Goal: Task Accomplishment & Management: Use online tool/utility

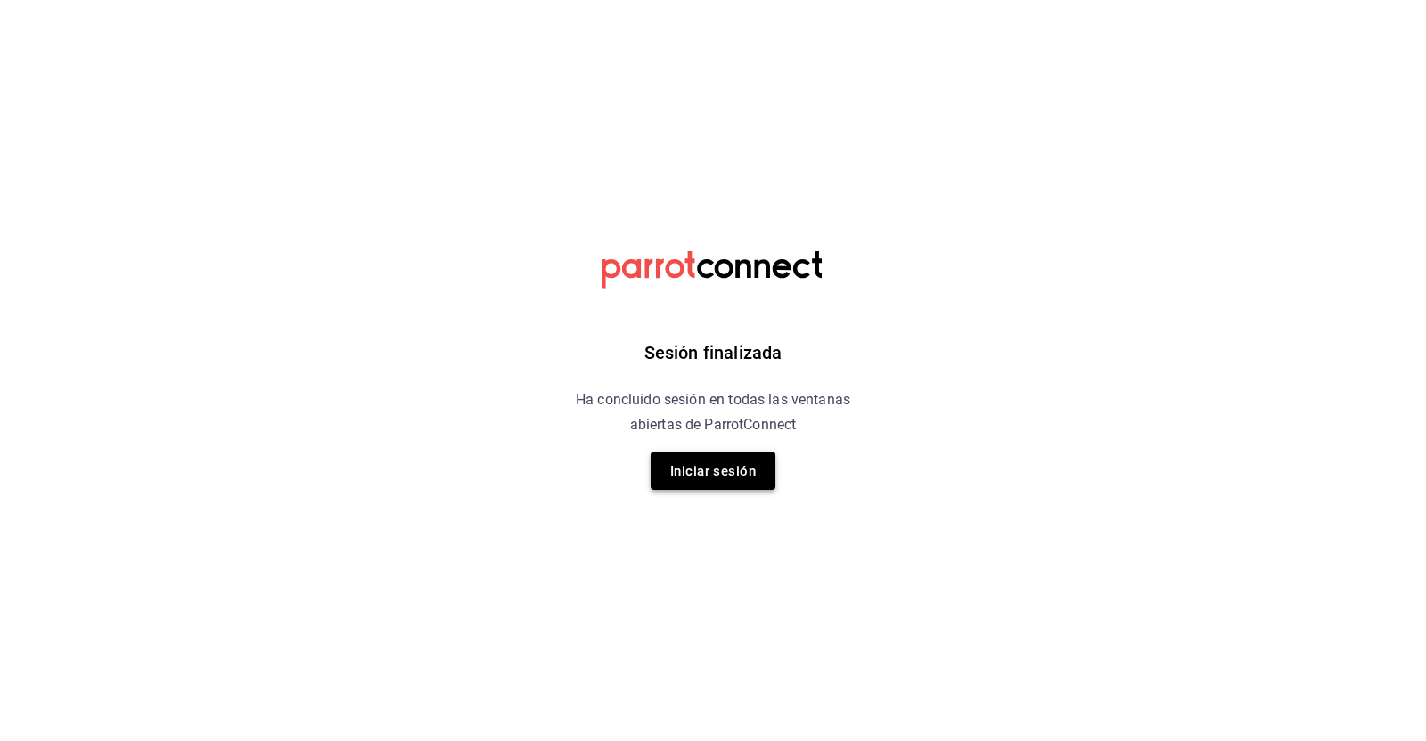
click at [678, 465] on font "Iniciar sesión" at bounding box center [713, 471] width 86 height 16
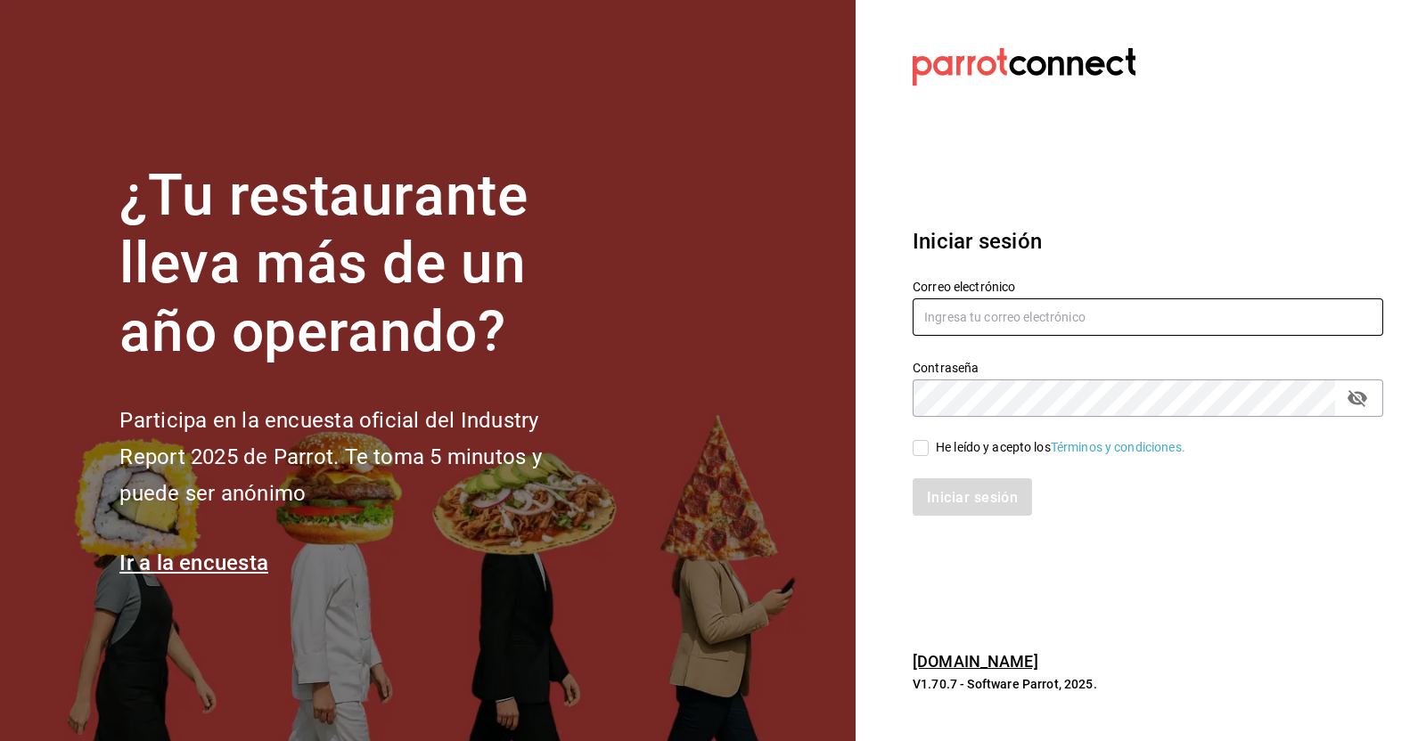
click at [1069, 322] on input "text" at bounding box center [1147, 316] width 470 height 37
type input "[EMAIL_ADDRESS][PERSON_NAME][DOMAIN_NAME]"
click at [921, 449] on input "He leído y acepto los Términos y condiciones." at bounding box center [920, 448] width 16 height 16
checkbox input "true"
click at [958, 493] on font "Iniciar sesión" at bounding box center [973, 497] width 91 height 17
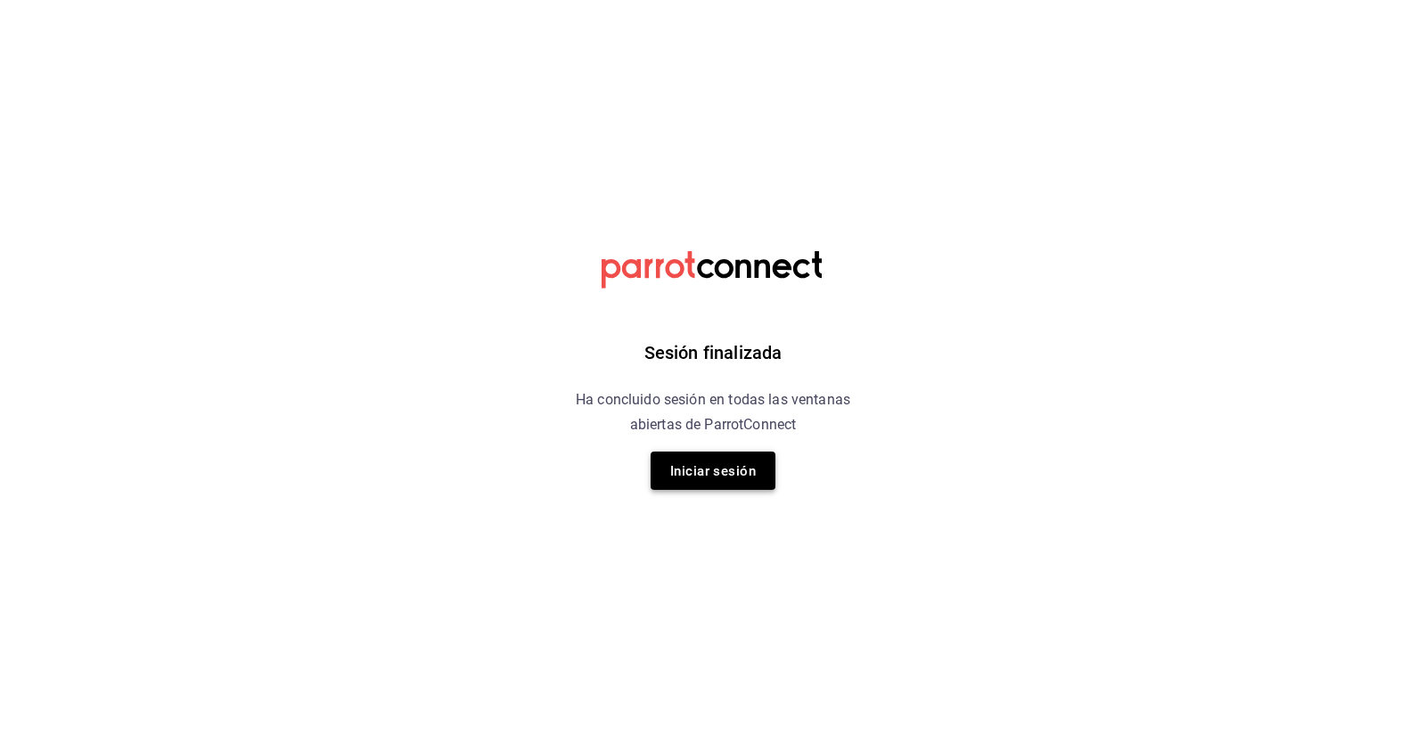
click at [702, 459] on font "Iniciar sesión" at bounding box center [713, 471] width 86 height 24
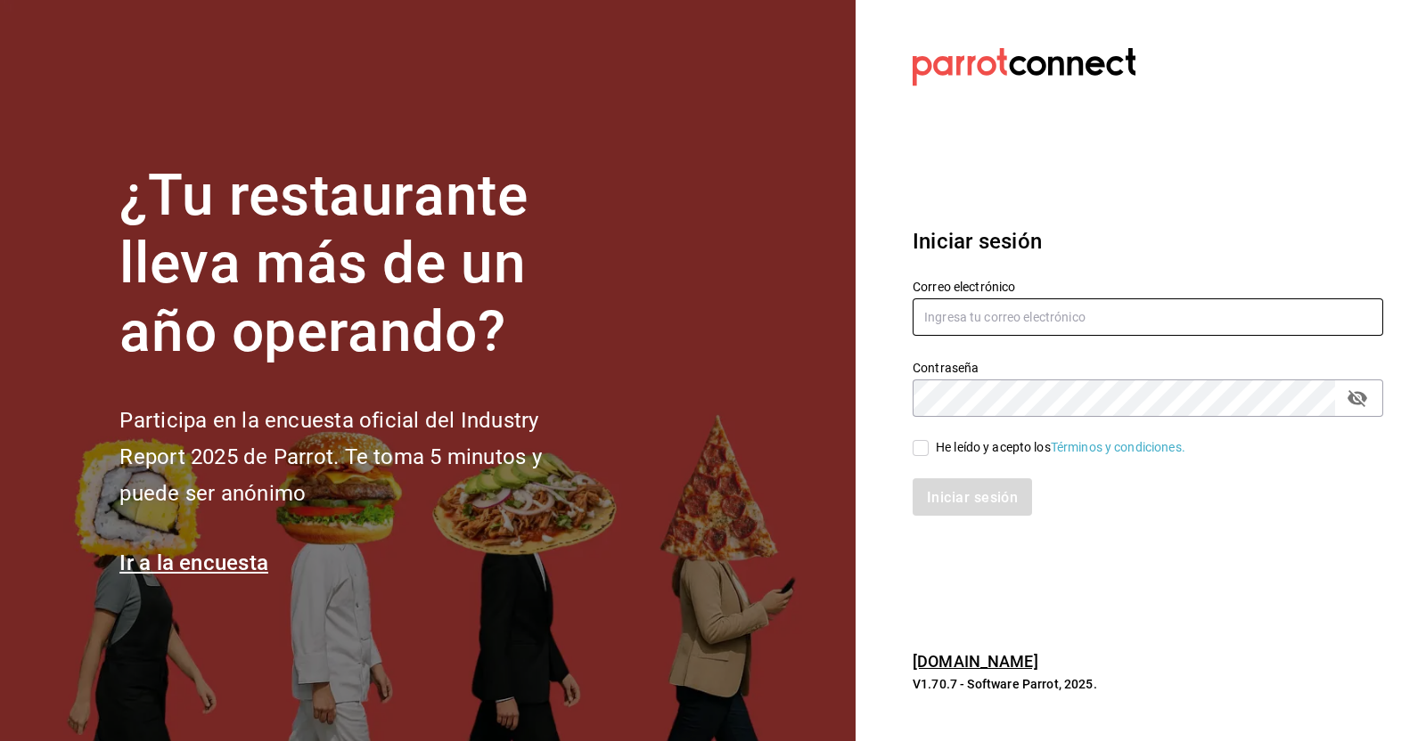
click at [1047, 318] on input "text" at bounding box center [1147, 316] width 470 height 37
type input "[EMAIL_ADDRESS][PERSON_NAME][DOMAIN_NAME]"
click at [917, 449] on input "He leído y acepto los Términos y condiciones." at bounding box center [920, 448] width 16 height 16
checkbox input "true"
click at [971, 496] on font "Iniciar sesión" at bounding box center [973, 497] width 91 height 17
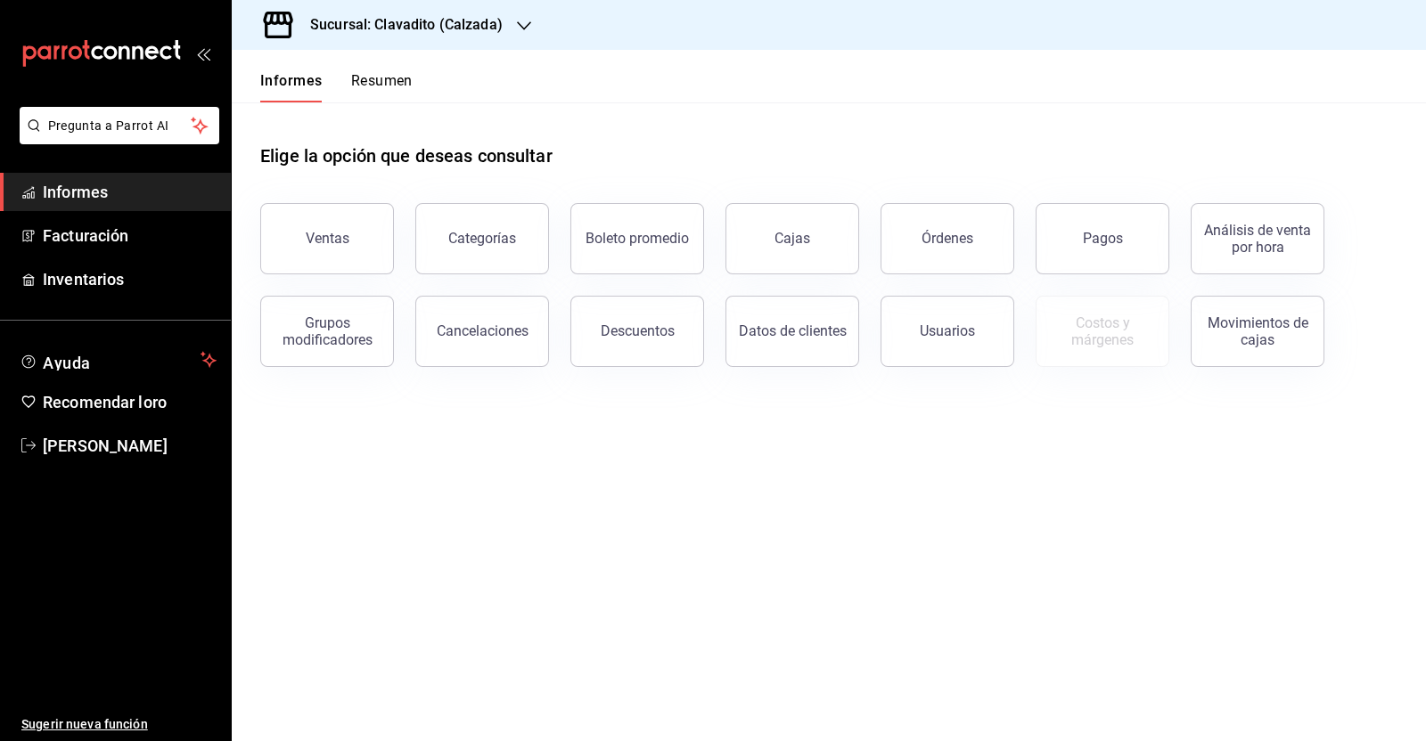
click at [970, 519] on main "Elige la opción que deseas consultar Ventas Categorías Boleto promedio Cajas Ór…" at bounding box center [829, 421] width 1194 height 639
click at [1124, 229] on button "Pagos" at bounding box center [1102, 238] width 134 height 71
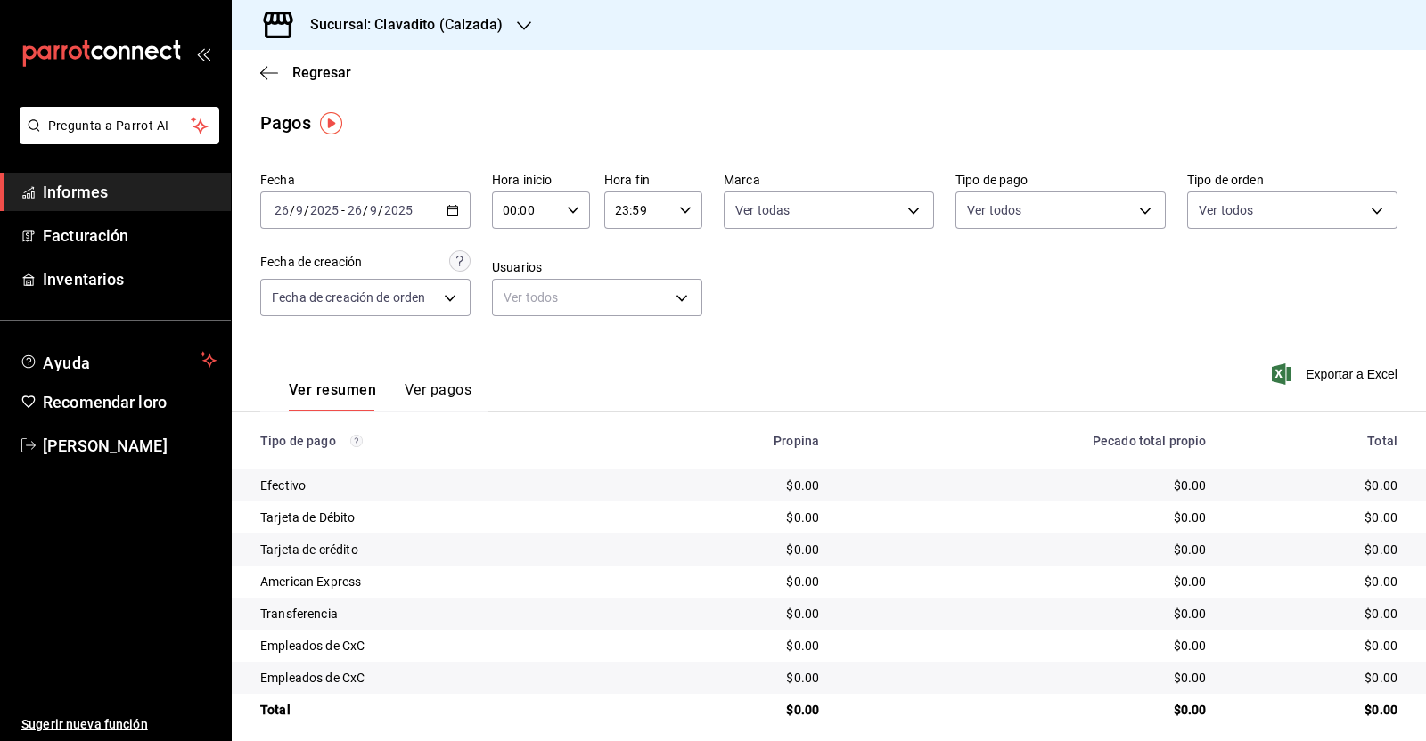
click at [452, 220] on div "2025-09-26 26 / 9 / 2025 - 2025-09-26 26 / 9 / 2025" at bounding box center [365, 210] width 210 height 37
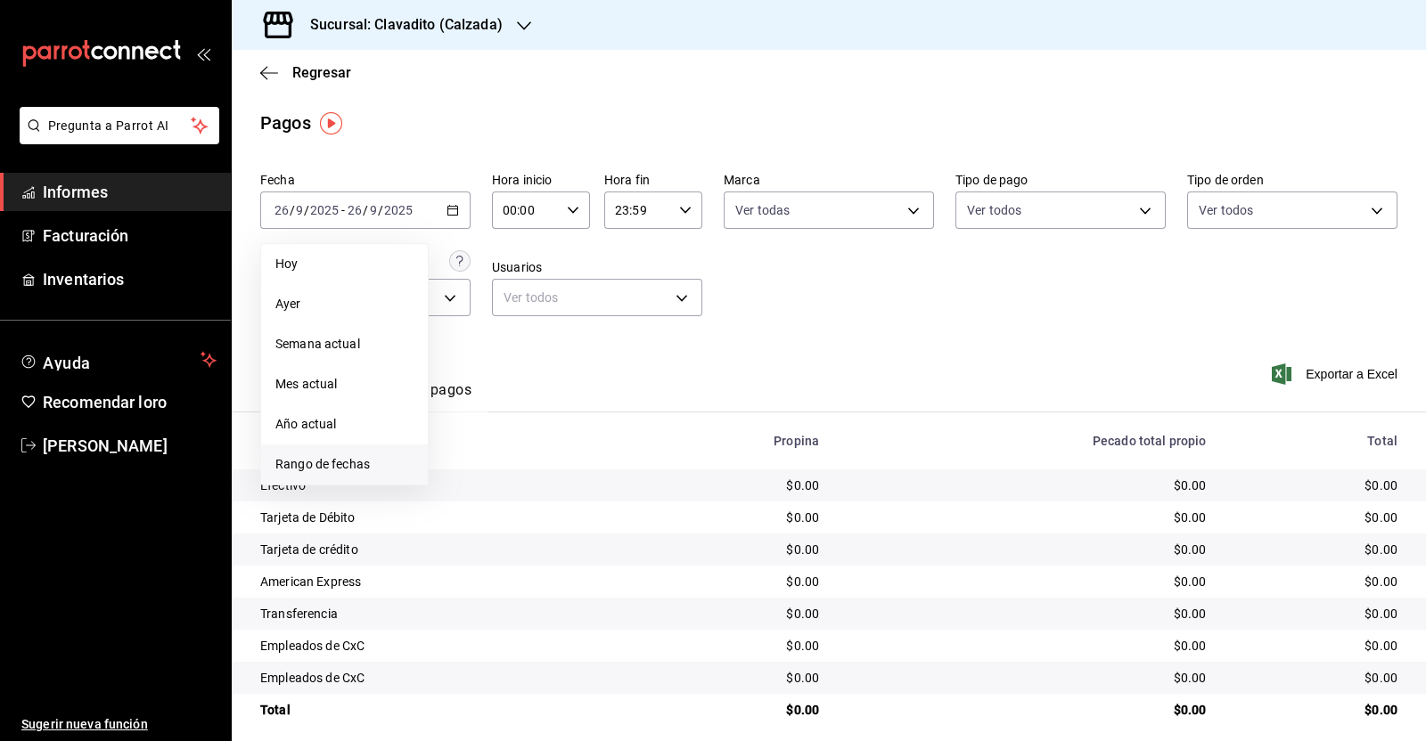
click at [355, 457] on font "Rango de fechas" at bounding box center [322, 464] width 94 height 14
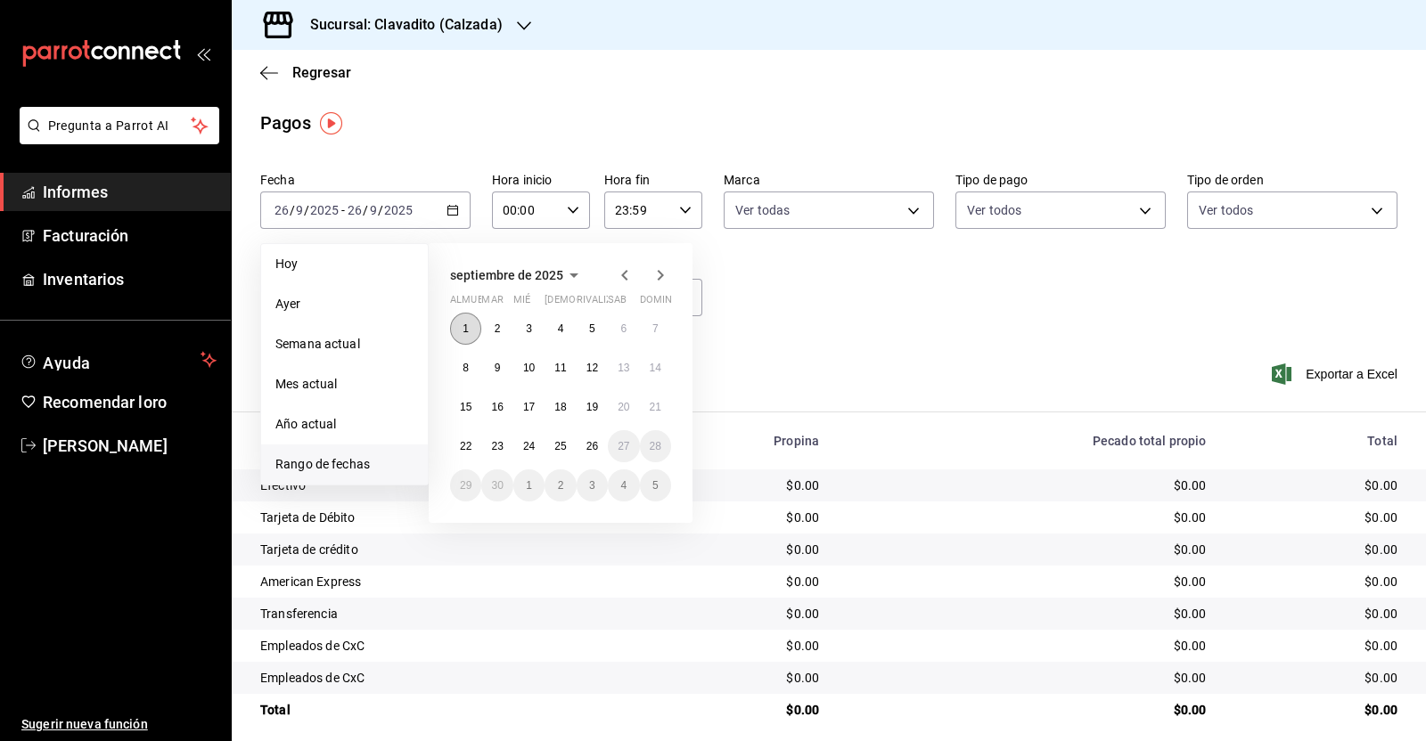
click at [465, 327] on font "1" at bounding box center [465, 329] width 6 height 12
click at [594, 446] on font "26" at bounding box center [592, 446] width 12 height 12
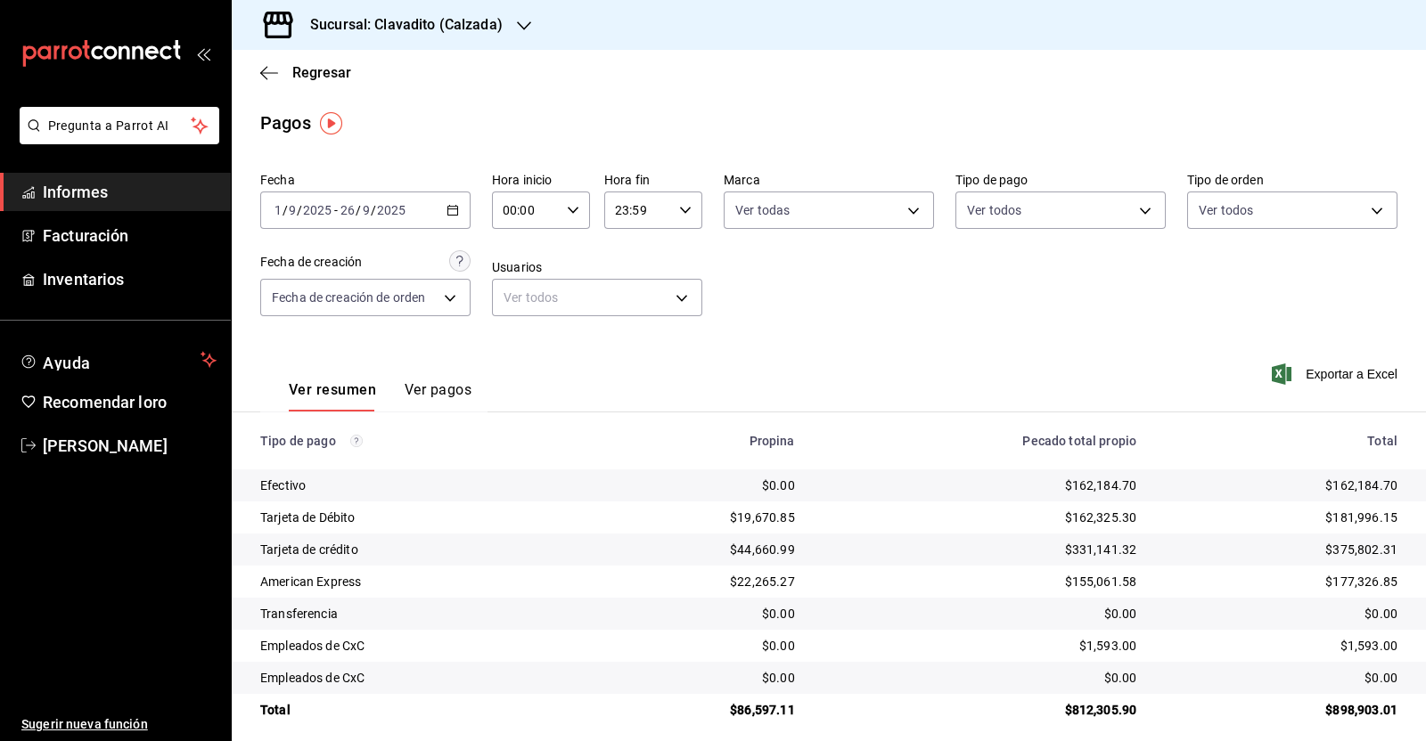
click at [571, 211] on icon "button" at bounding box center [573, 210] width 12 height 12
drag, startPoint x: 514, startPoint y: 355, endPoint x: 630, endPoint y: 222, distance: 176.2
click at [515, 356] on font "05" at bounding box center [512, 359] width 14 height 14
type input "05:00"
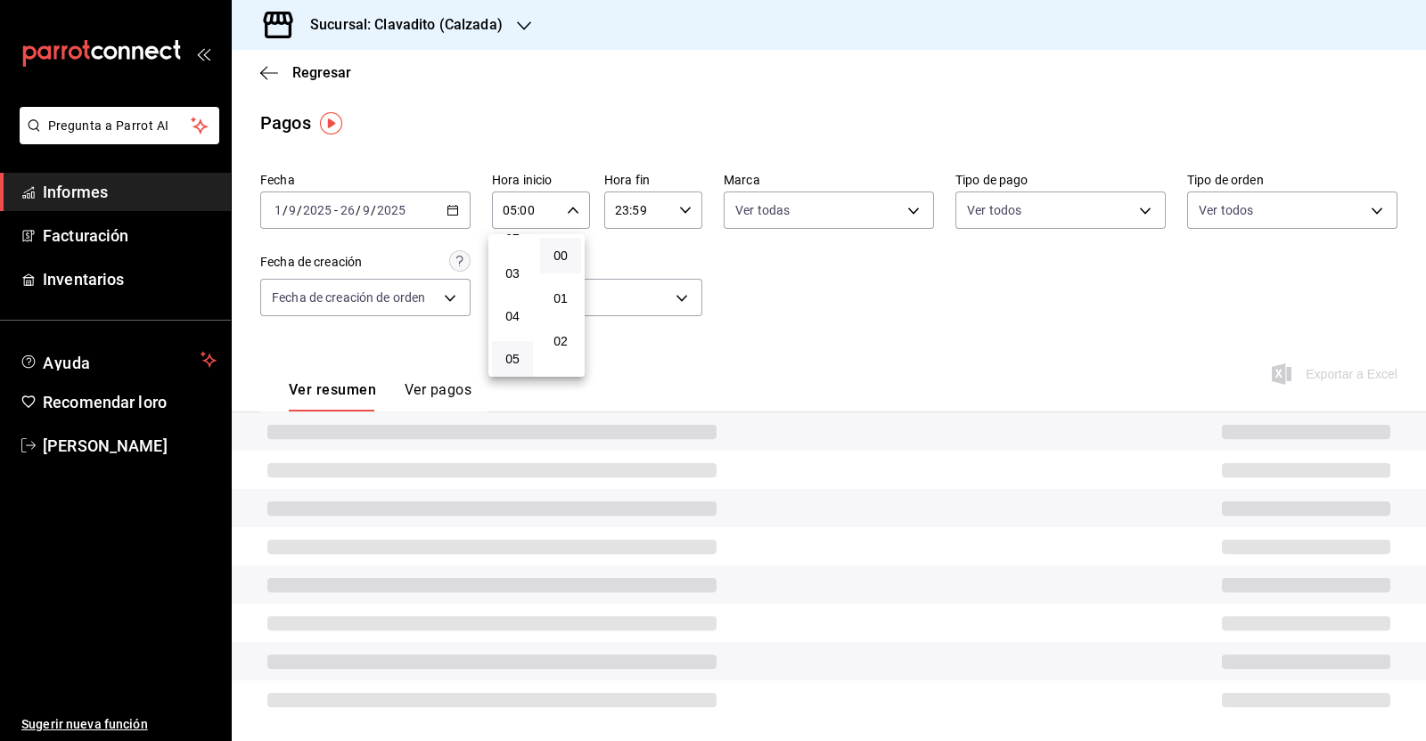
click at [681, 211] on div at bounding box center [713, 370] width 1426 height 741
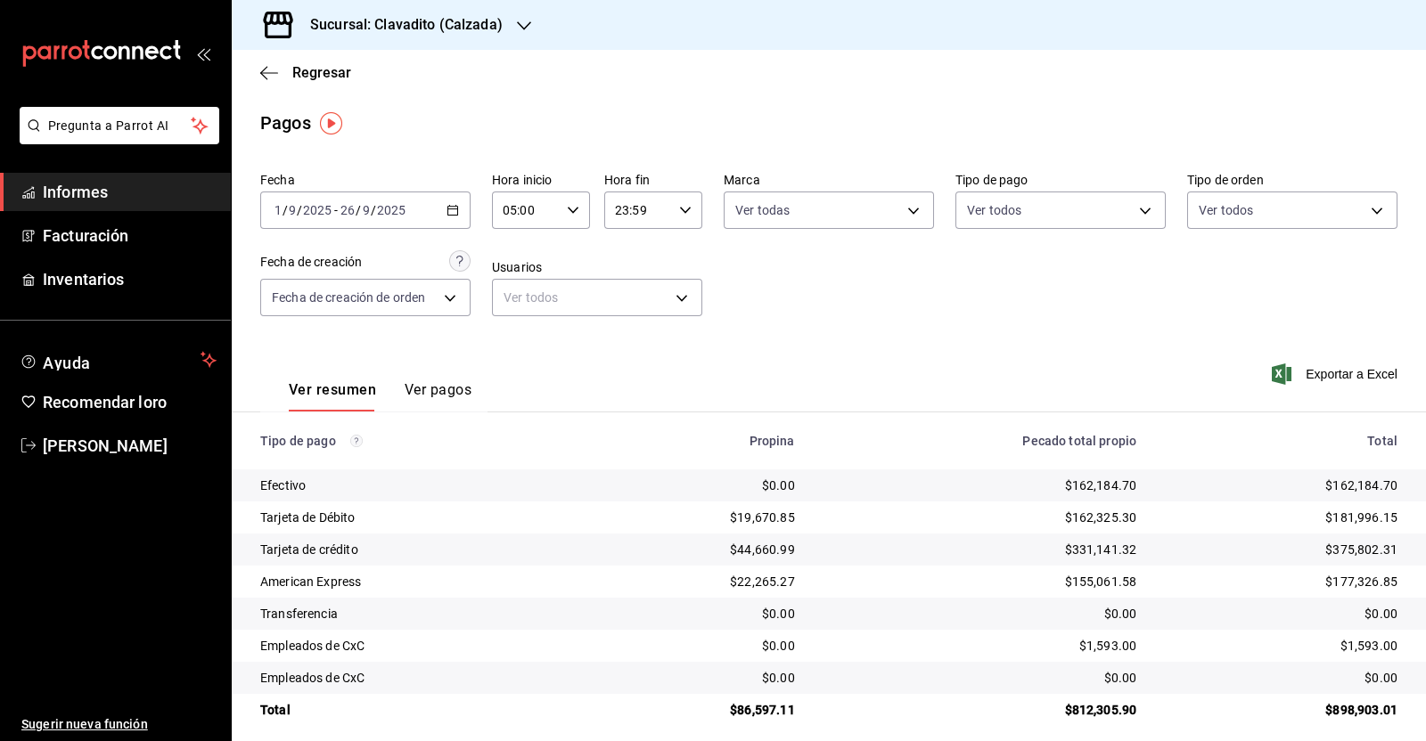
click at [679, 213] on icon "button" at bounding box center [685, 210] width 12 height 12
click at [619, 248] on font "05" at bounding box center [623, 240] width 14 height 14
click at [673, 252] on font "00" at bounding box center [671, 256] width 14 height 14
type input "05:00"
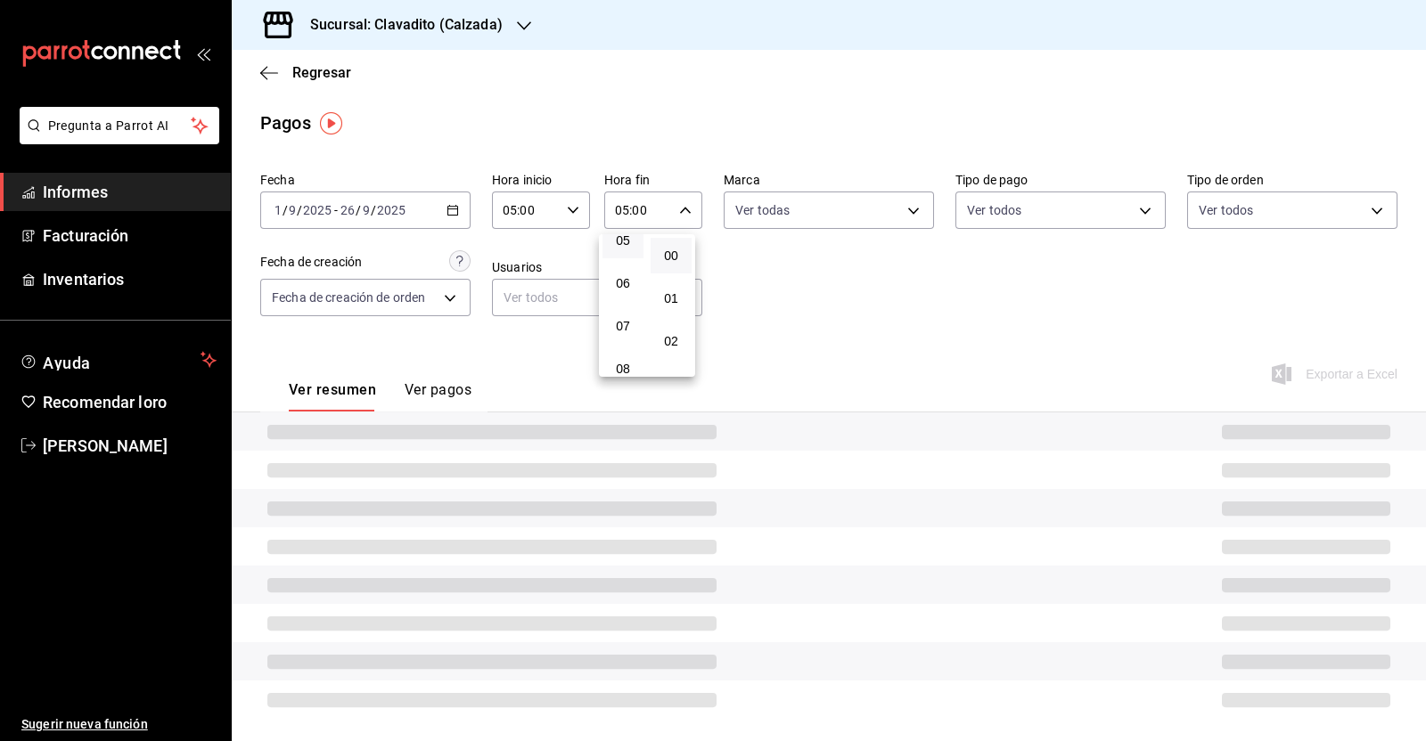
click at [839, 296] on div at bounding box center [713, 370] width 1426 height 741
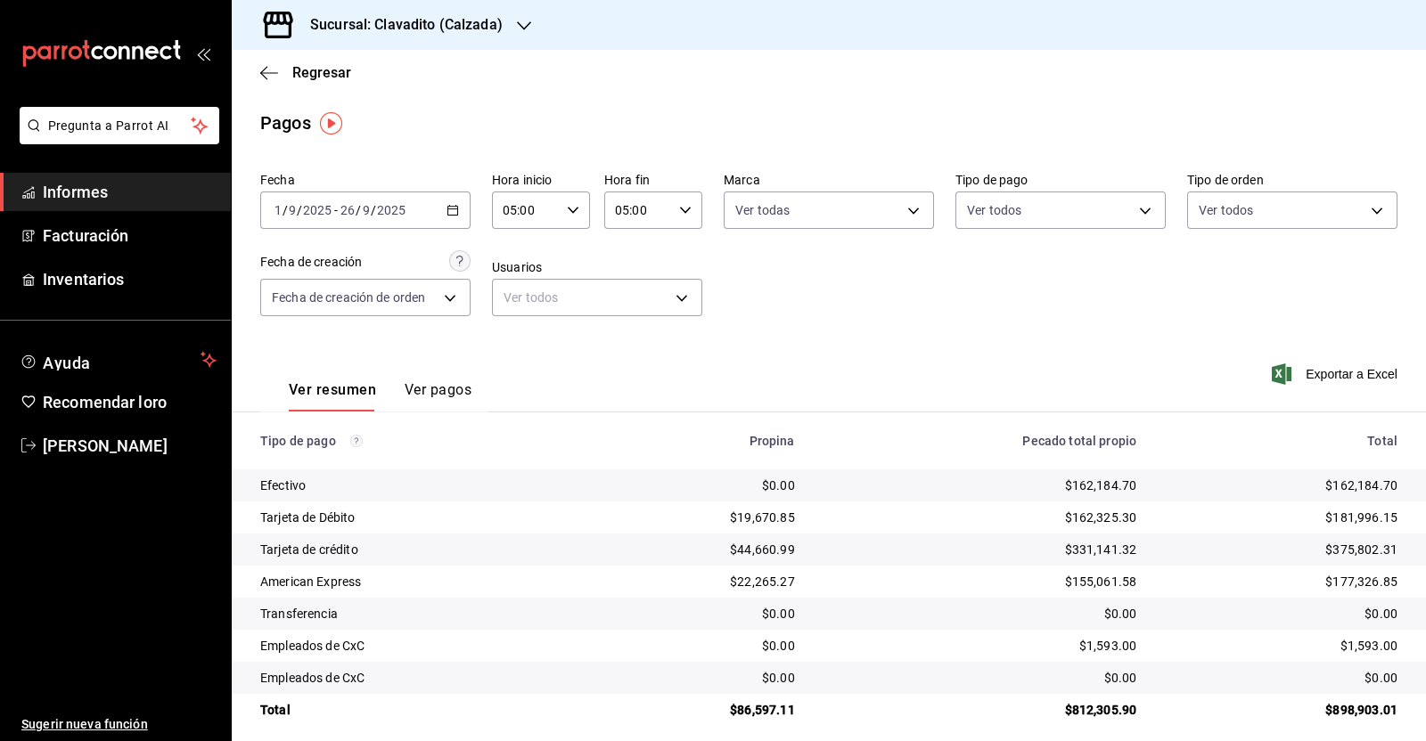
click at [1323, 363] on div "Exportar a Excel" at bounding box center [1283, 375] width 227 height 74
click at [1322, 368] on font "Exportar a Excel" at bounding box center [1351, 374] width 92 height 14
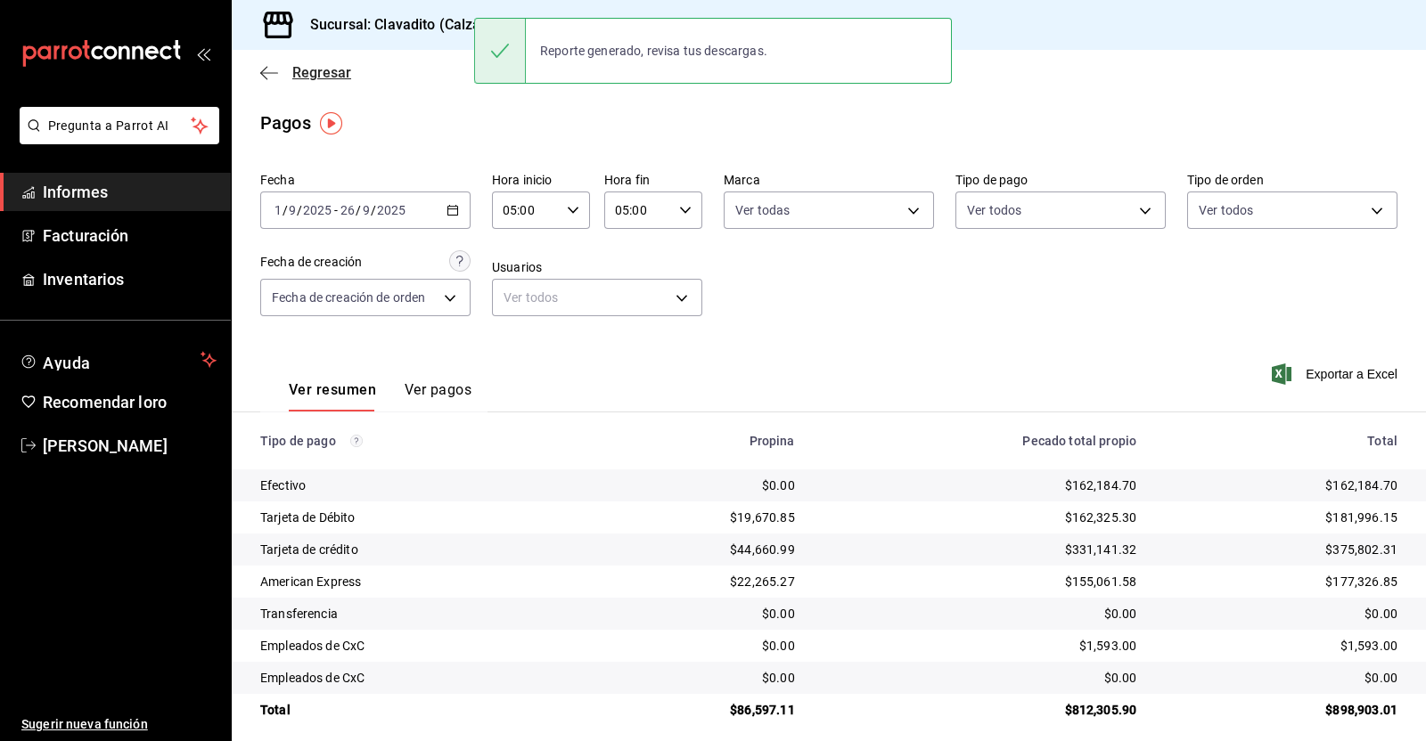
click at [271, 73] on icon "button" at bounding box center [269, 72] width 18 height 1
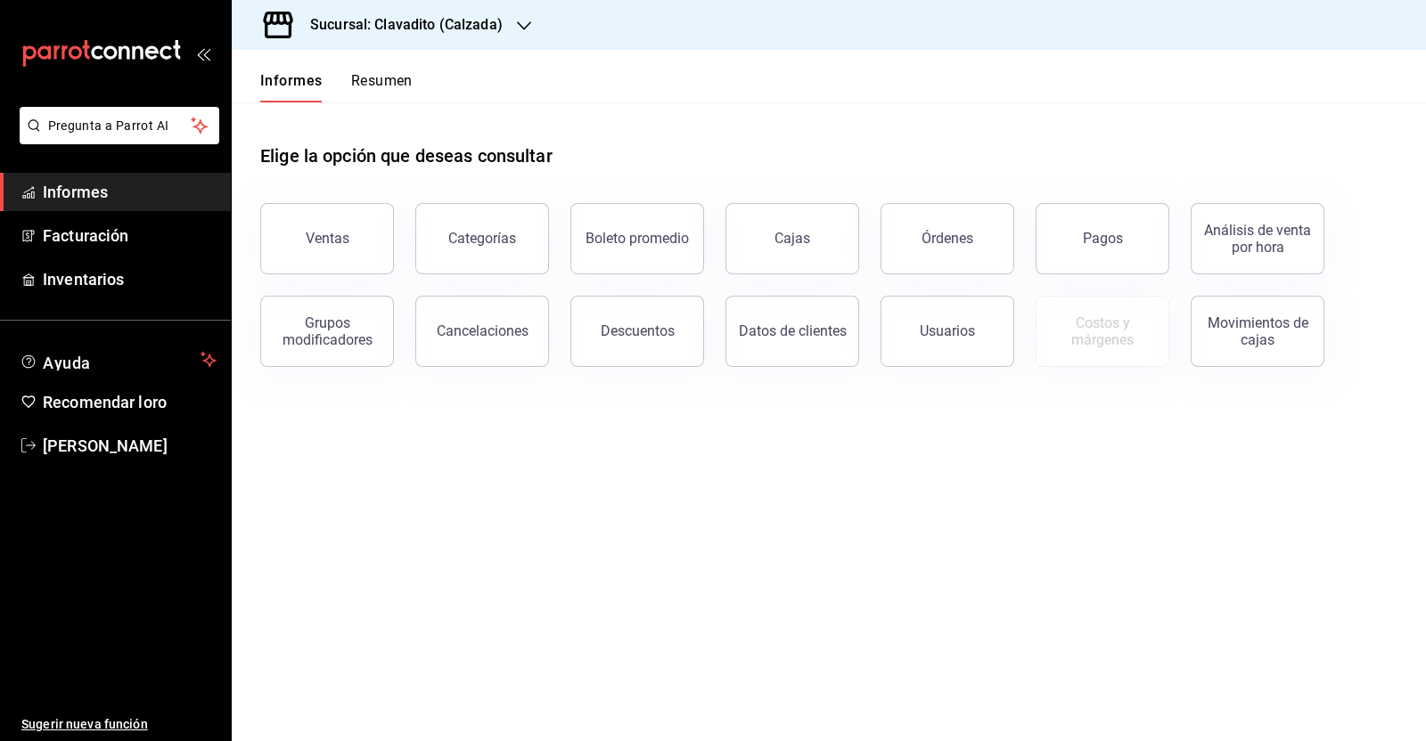
click at [321, 238] on font "Ventas" at bounding box center [328, 238] width 44 height 17
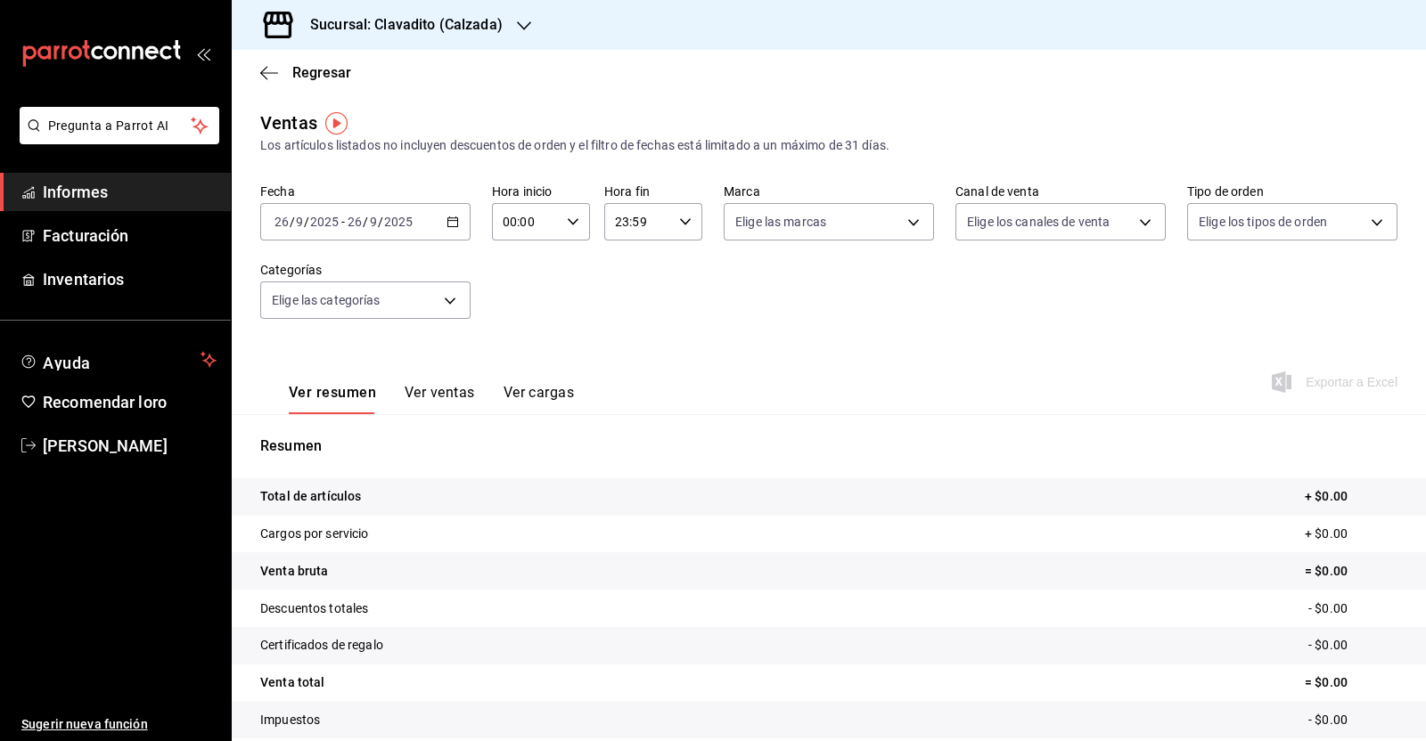
click at [453, 227] on icon "button" at bounding box center [452, 222] width 12 height 12
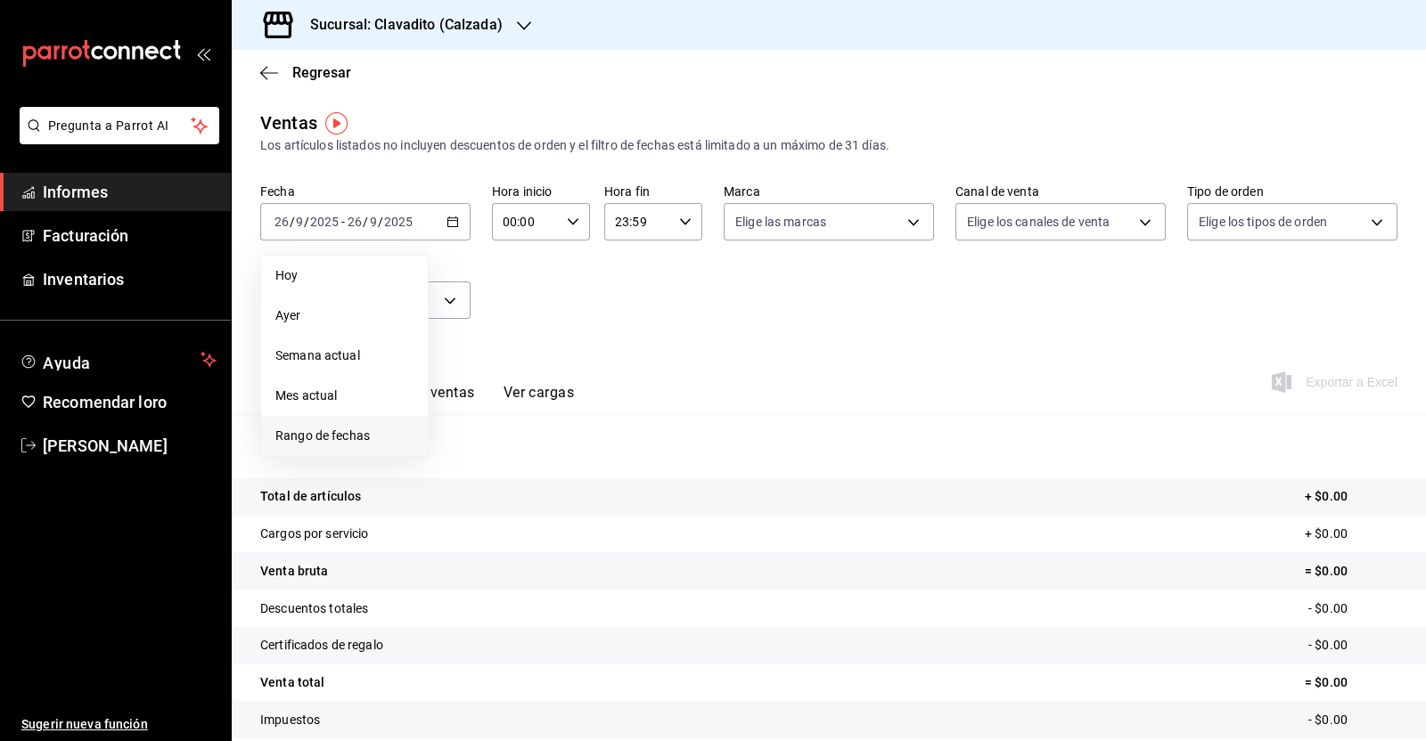
click at [326, 447] on li "Rango de fechas" at bounding box center [344, 436] width 167 height 40
click at [469, 331] on button "1" at bounding box center [465, 340] width 31 height 32
click at [594, 455] on font "26" at bounding box center [592, 458] width 12 height 12
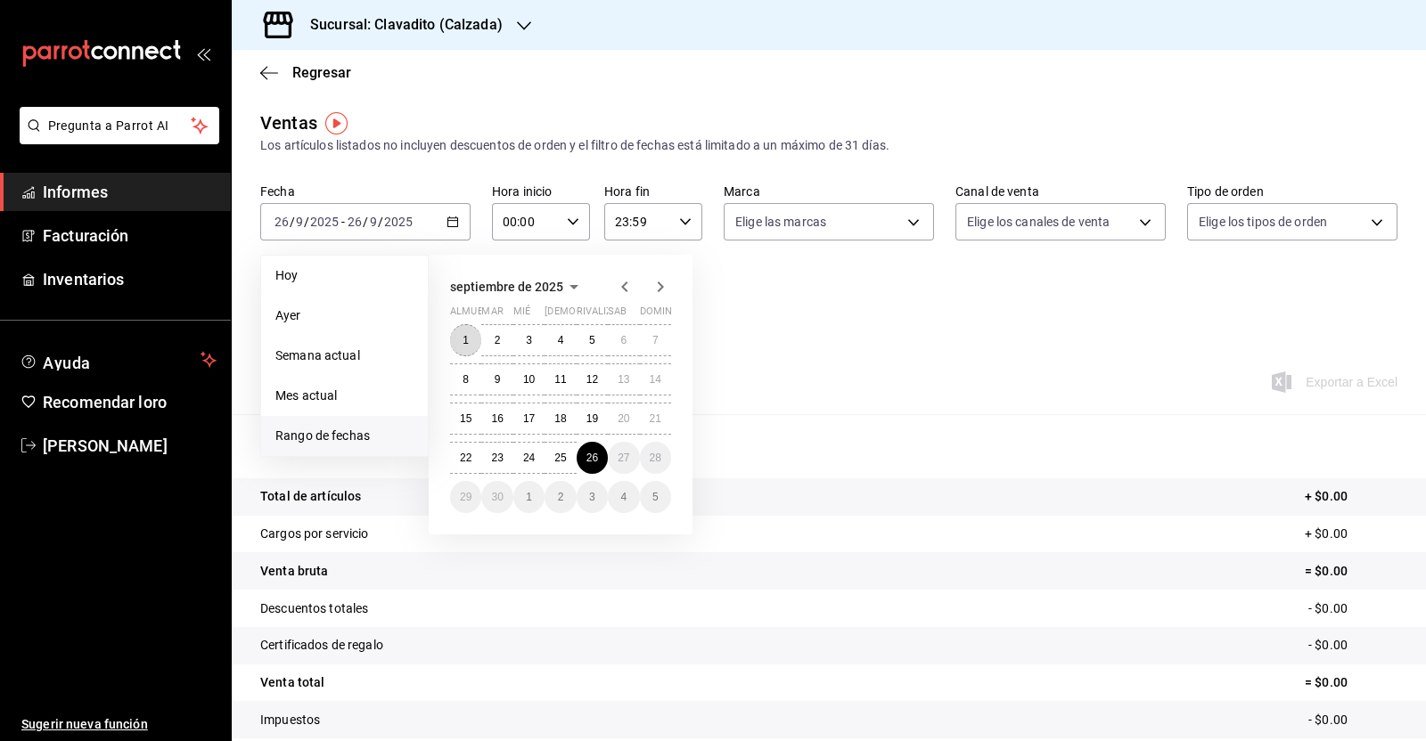
drag, startPoint x: 461, startPoint y: 337, endPoint x: 469, endPoint y: 327, distance: 12.7
click at [462, 339] on button "1" at bounding box center [465, 340] width 31 height 32
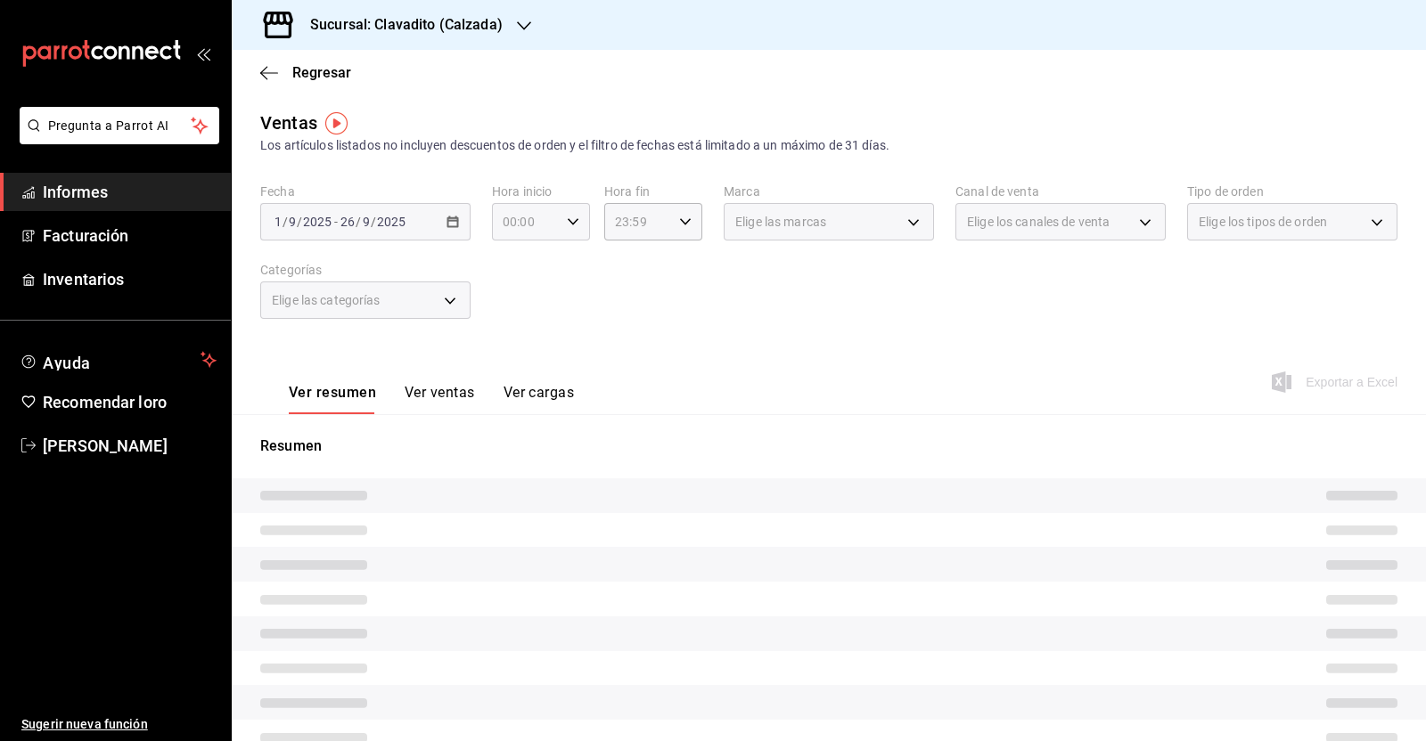
click at [575, 218] on div "00:00 Hora inicio" at bounding box center [541, 221] width 98 height 37
click at [509, 364] on button "05" at bounding box center [512, 371] width 41 height 36
type input "05:00"
click at [683, 225] on div at bounding box center [713, 370] width 1426 height 741
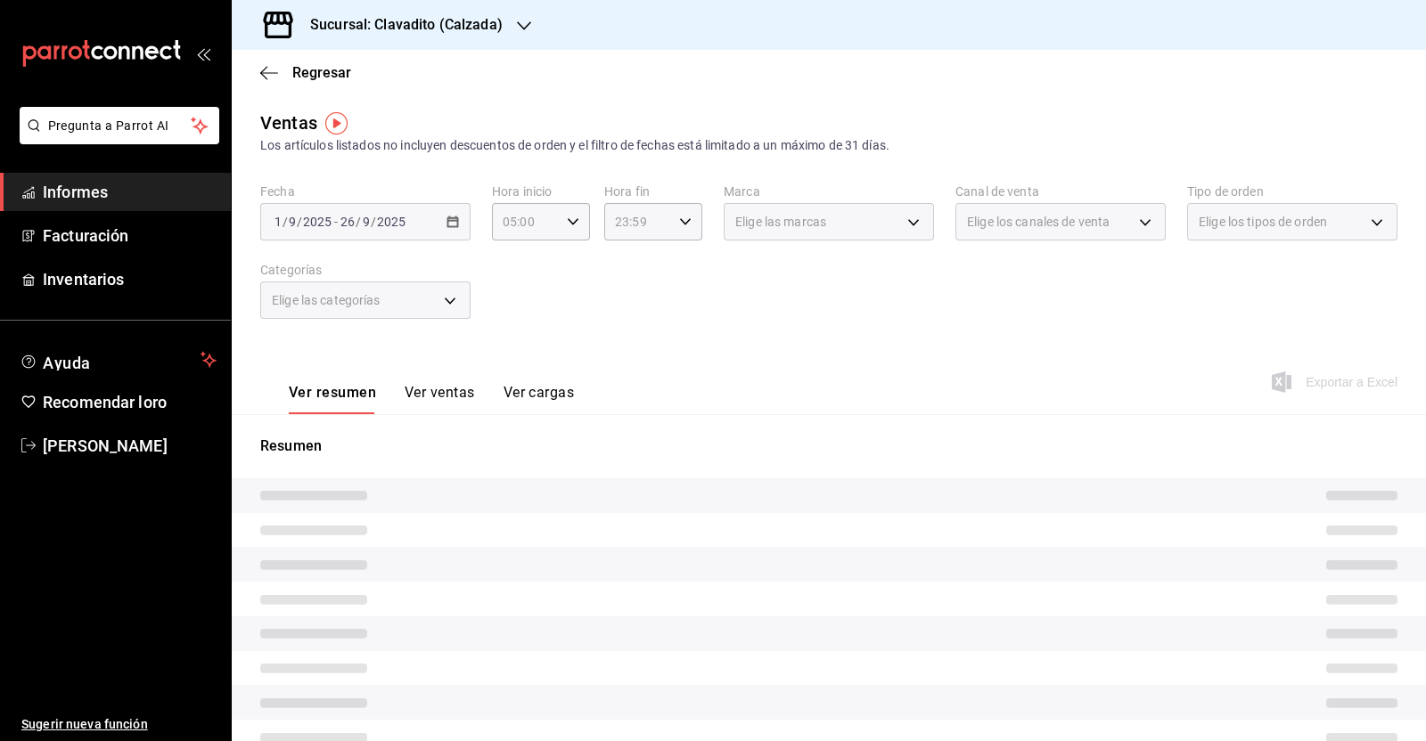
click at [682, 225] on icon "button" at bounding box center [685, 222] width 12 height 12
click at [628, 365] on font "05" at bounding box center [623, 363] width 14 height 14
click at [674, 269] on font "00" at bounding box center [671, 267] width 14 height 14
type input "05:00"
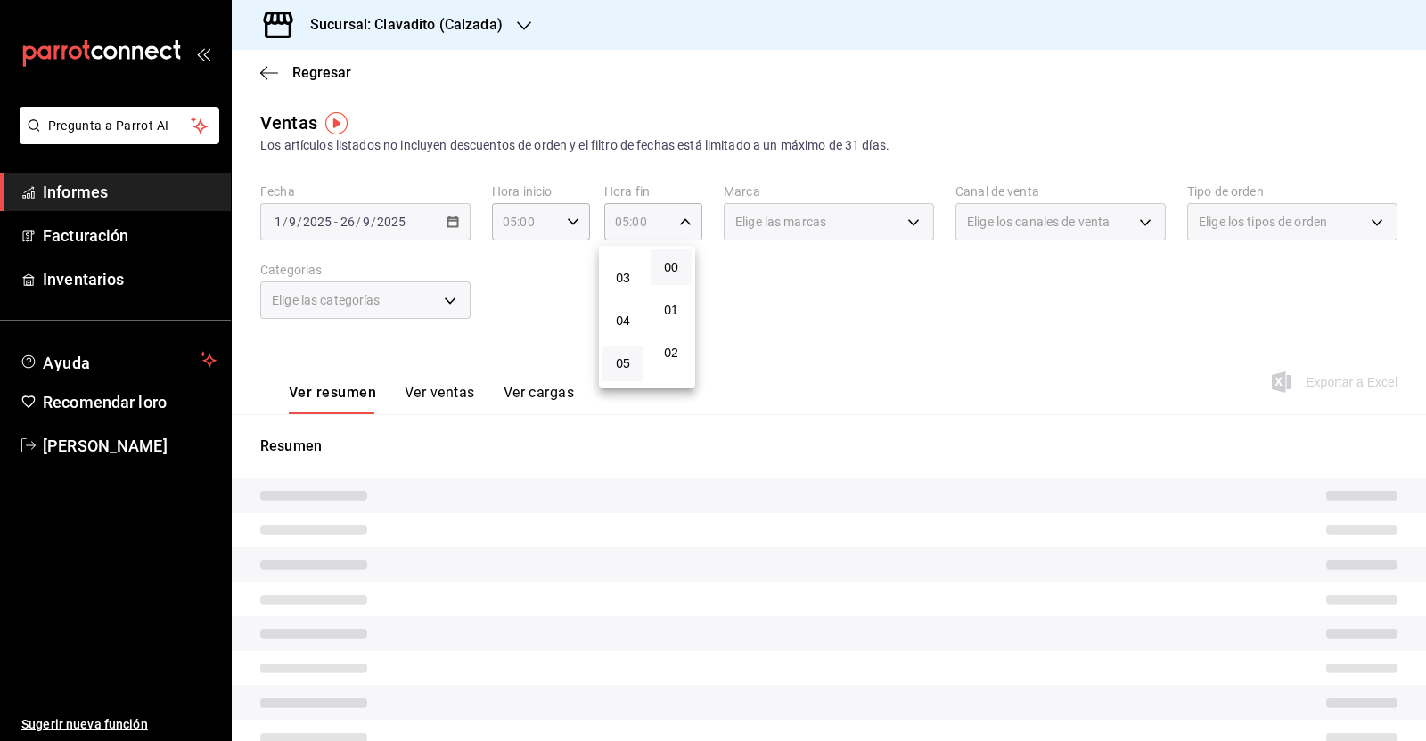
click at [891, 331] on div at bounding box center [713, 370] width 1426 height 741
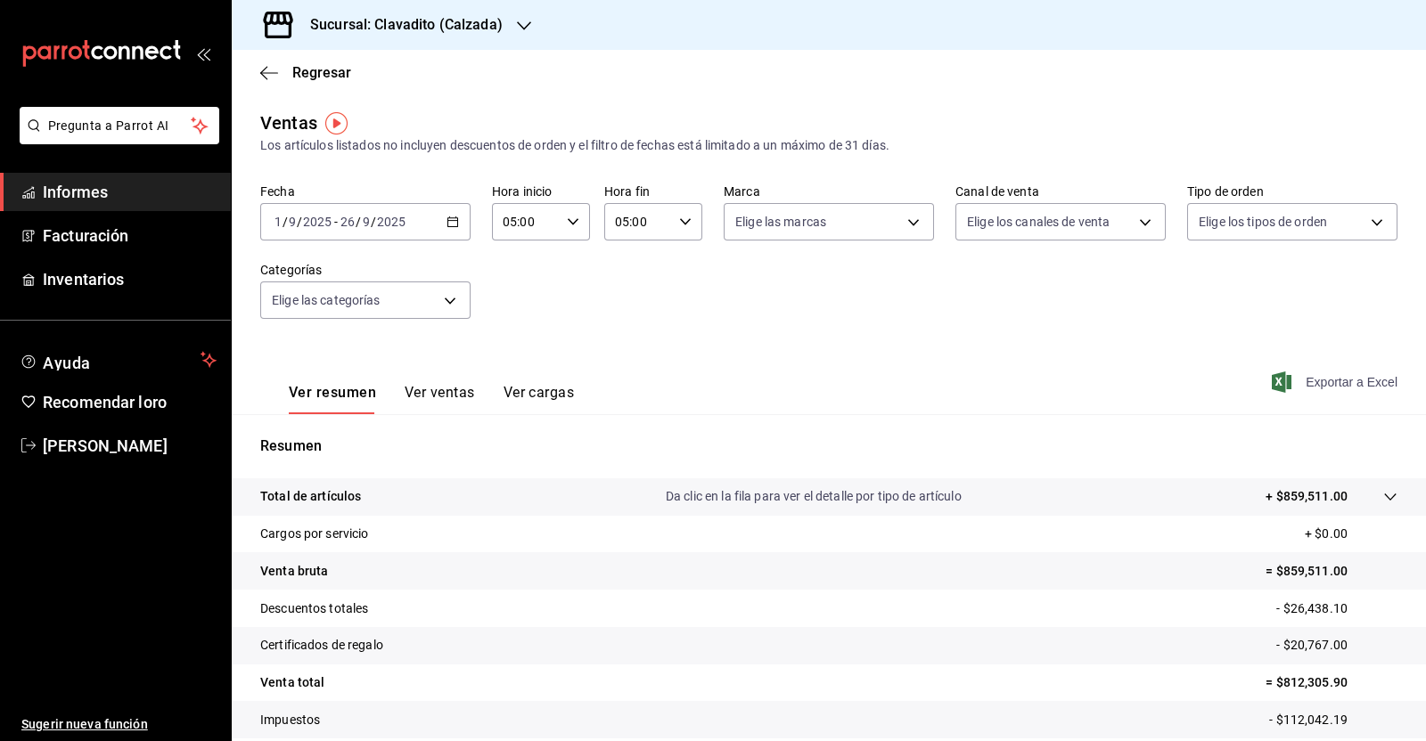
click at [1344, 375] on font "Exportar a Excel" at bounding box center [1351, 382] width 92 height 14
click at [484, 23] on font "Sucursal: Clavadito (Calzada)" at bounding box center [406, 24] width 192 height 17
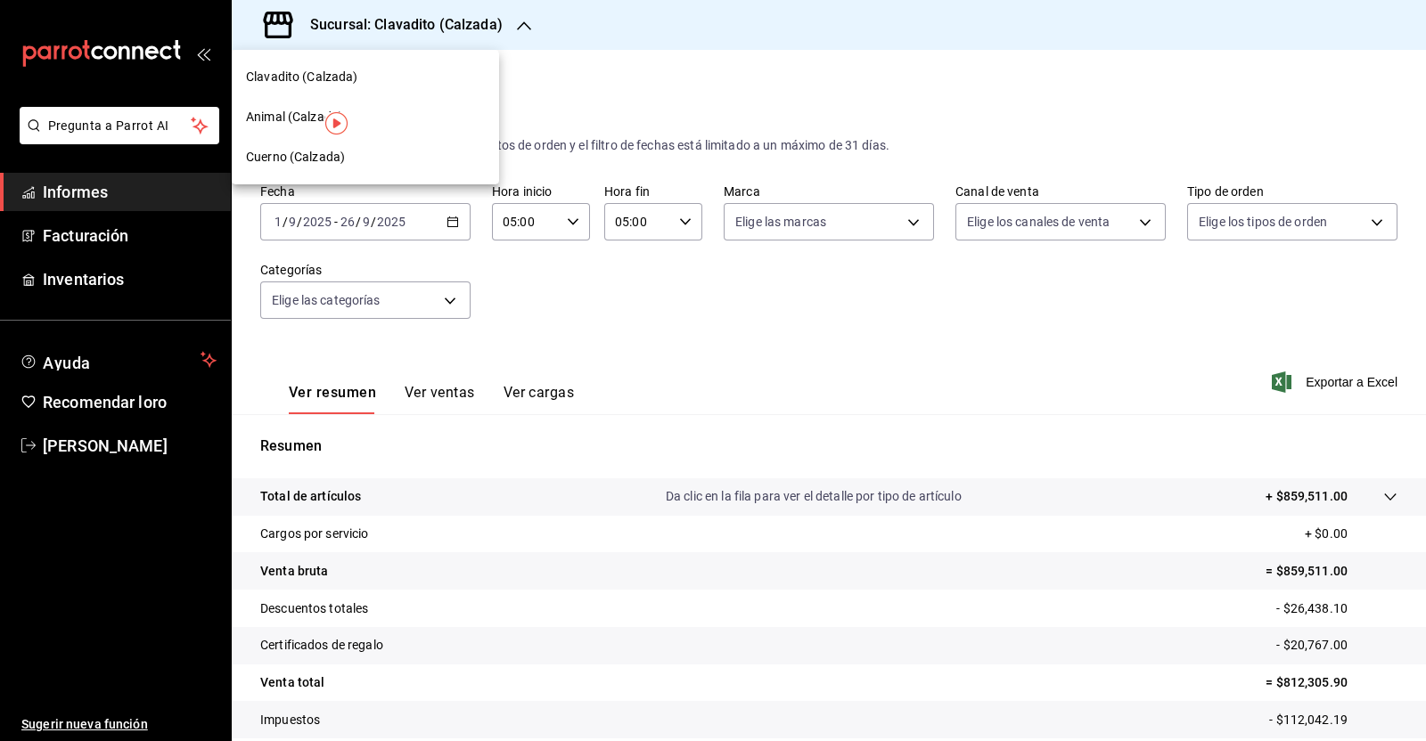
click at [294, 148] on span "Cuerno (Calzada)" at bounding box center [295, 157] width 99 height 19
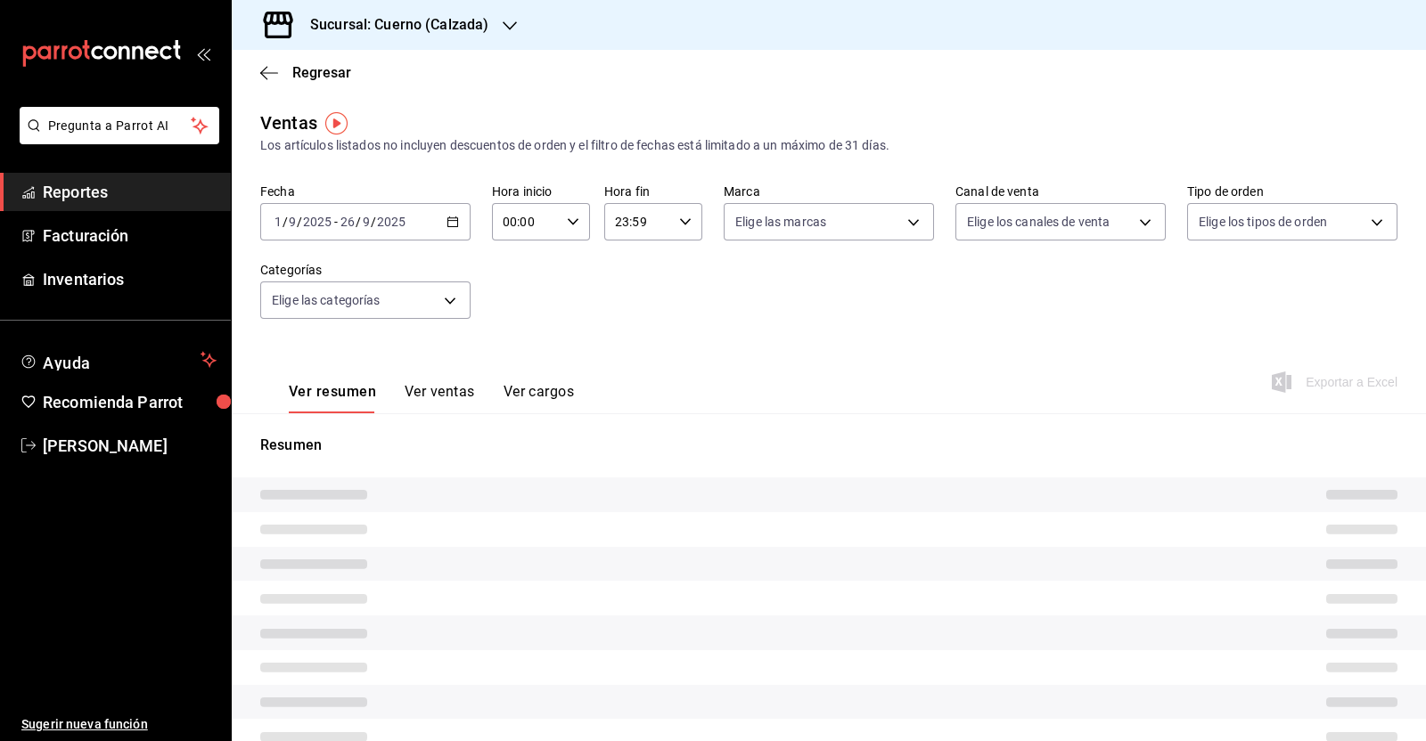
type input "05:00"
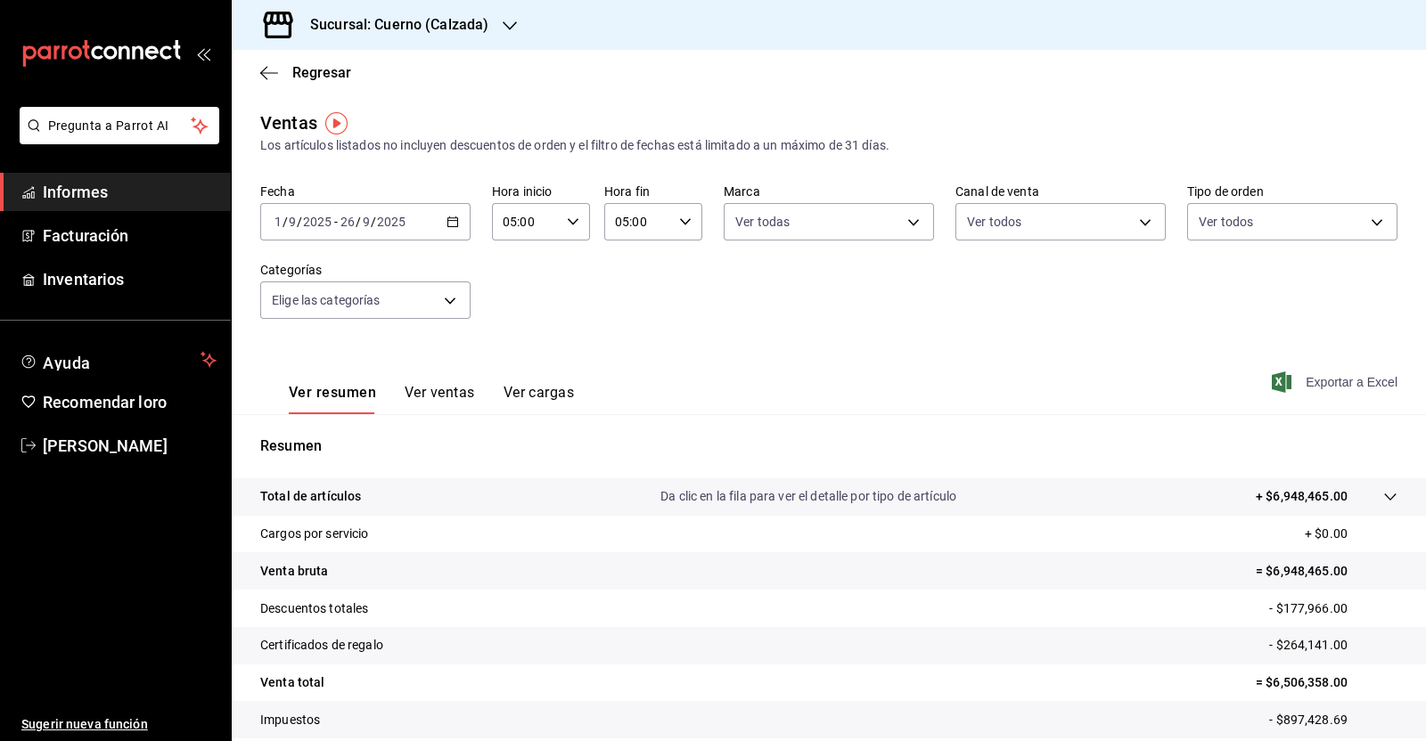
click at [1352, 383] on font "Exportar a Excel" at bounding box center [1351, 382] width 92 height 14
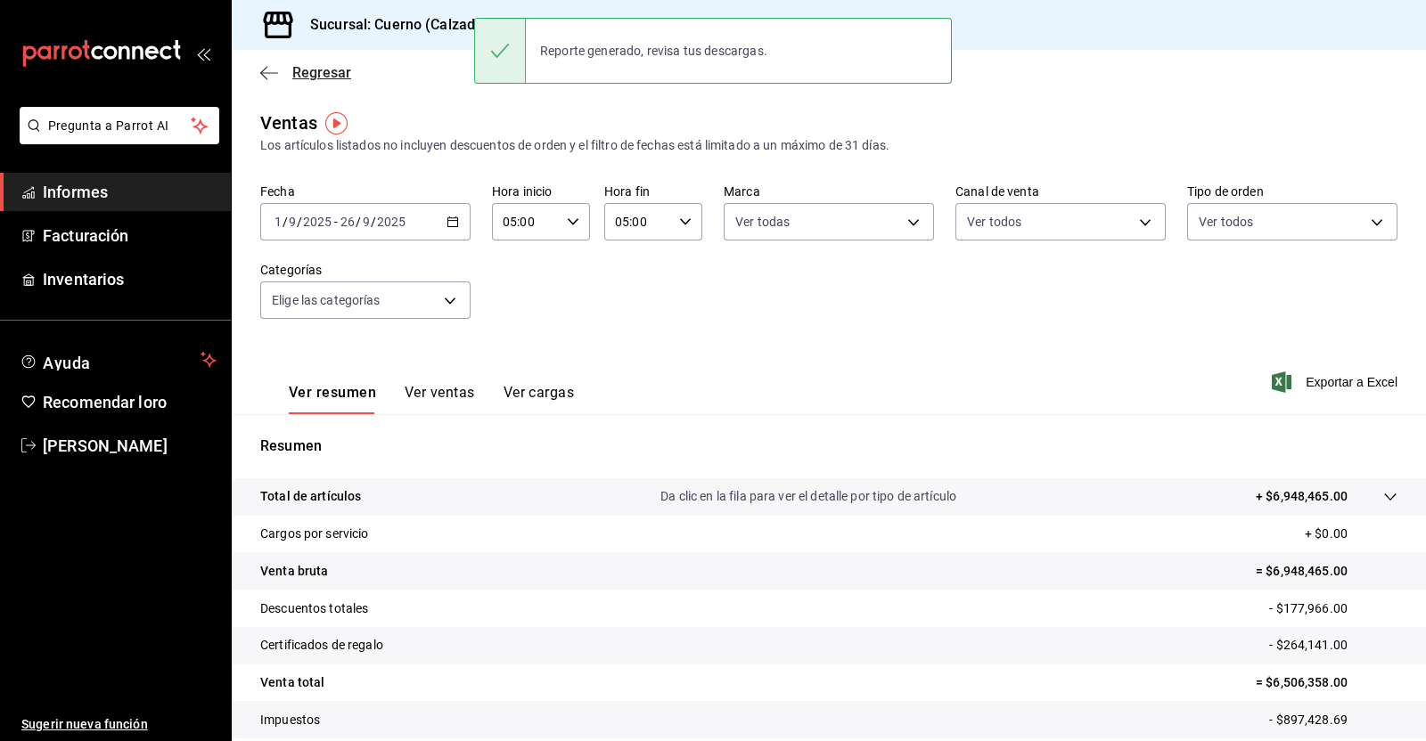
click at [266, 69] on icon "button" at bounding box center [269, 73] width 18 height 16
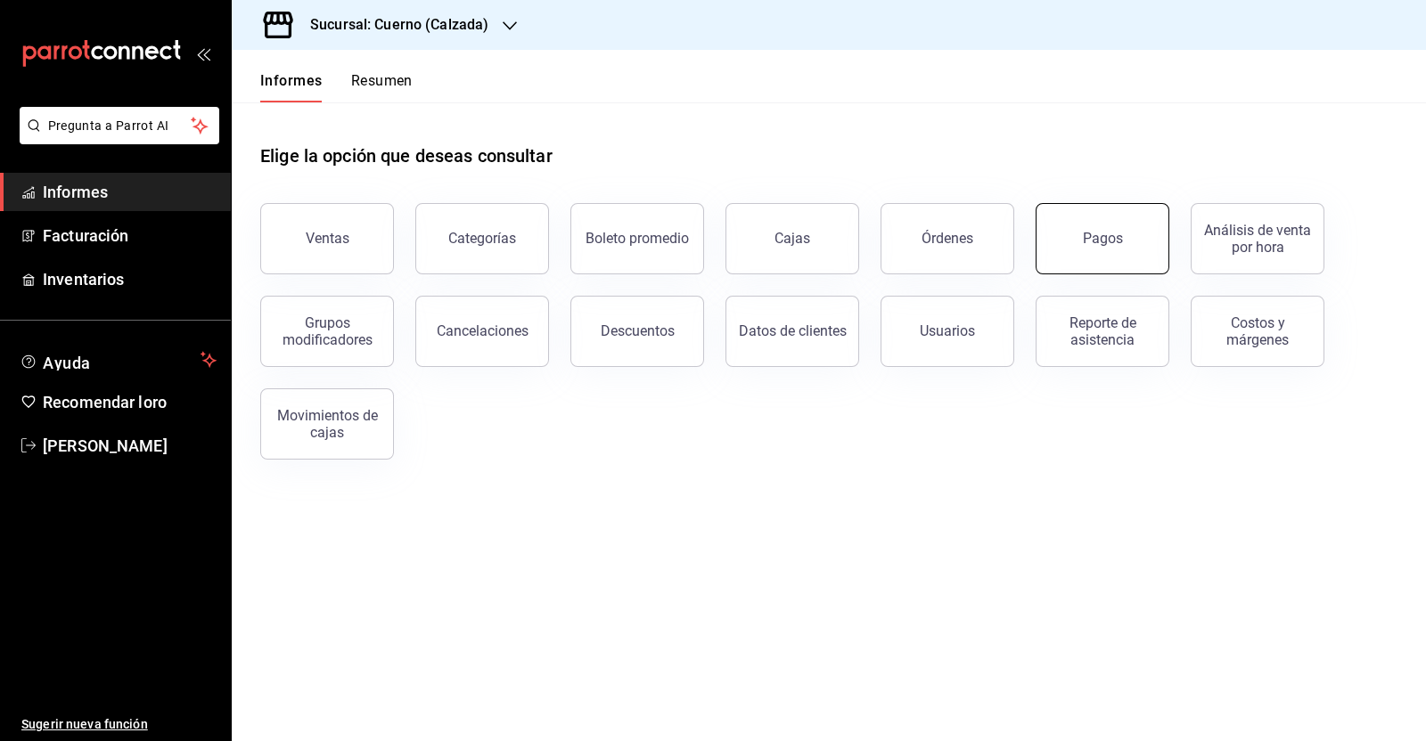
click at [1124, 251] on button "Pagos" at bounding box center [1102, 238] width 134 height 71
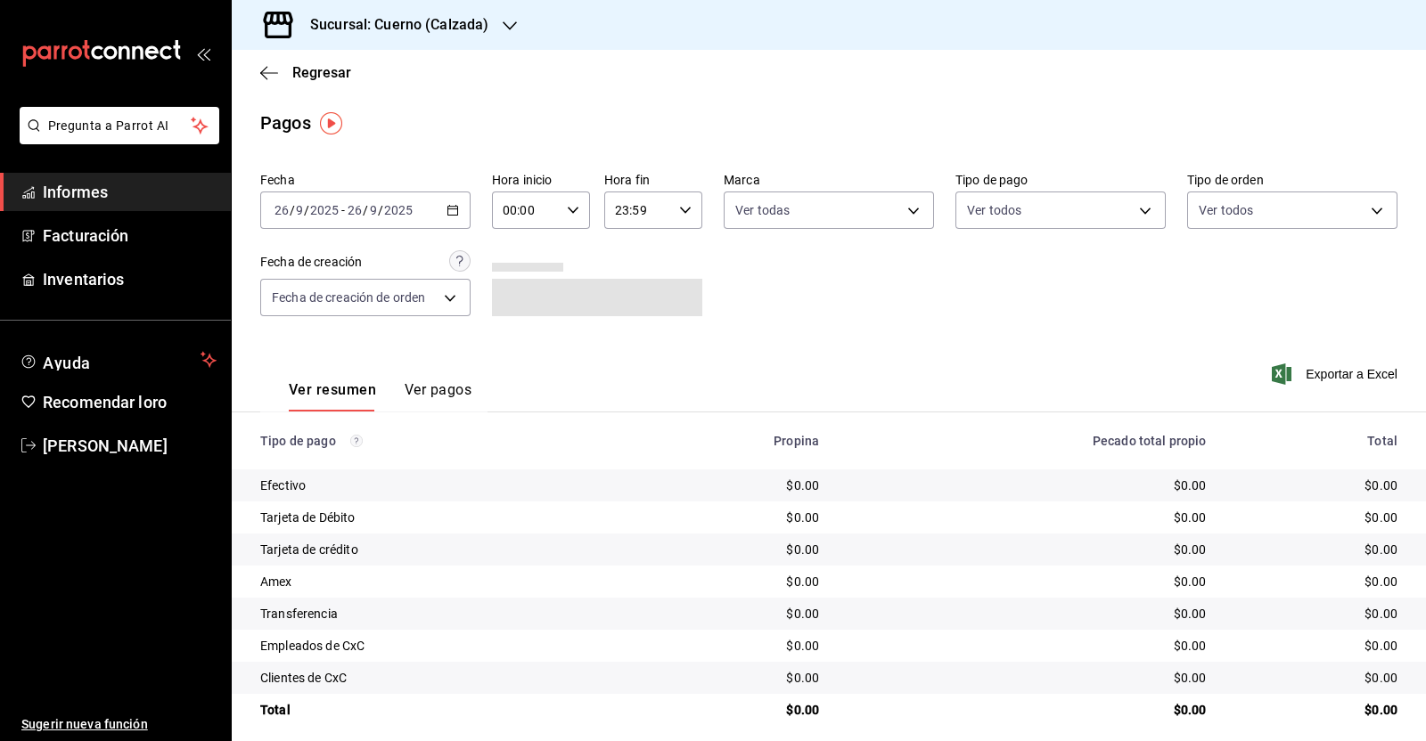
click at [446, 209] on icon "button" at bounding box center [452, 210] width 12 height 12
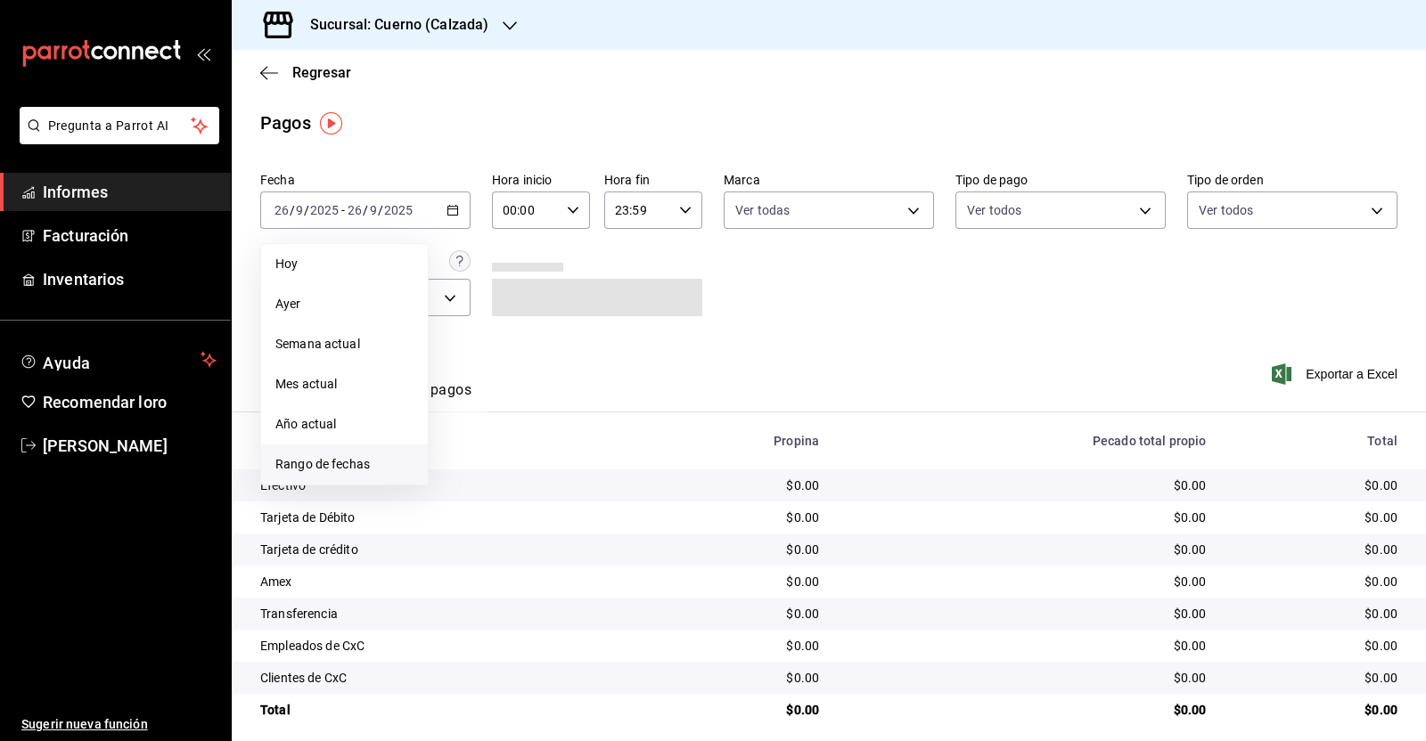
click at [339, 461] on font "Rango de fechas" at bounding box center [322, 464] width 94 height 14
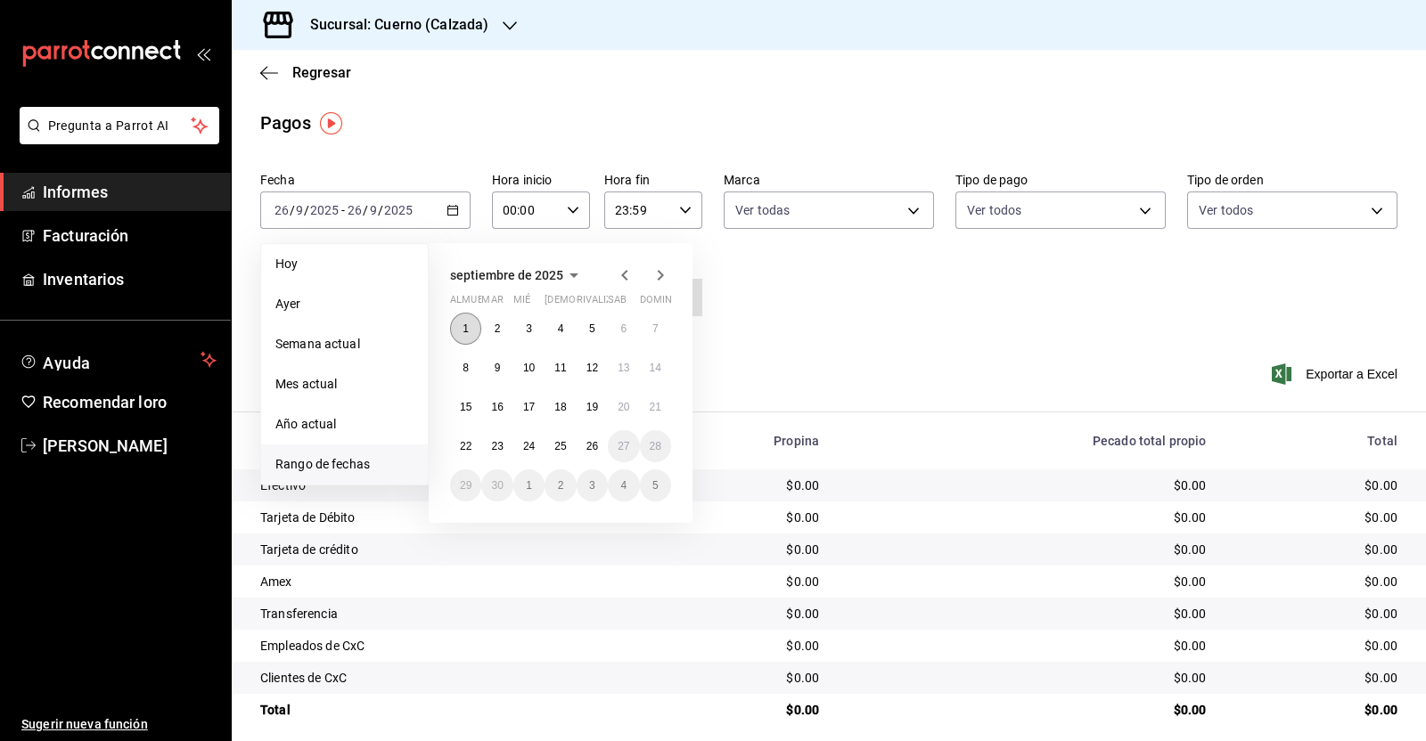
click at [455, 318] on button "1" at bounding box center [465, 329] width 31 height 32
click at [588, 443] on font "26" at bounding box center [592, 446] width 12 height 12
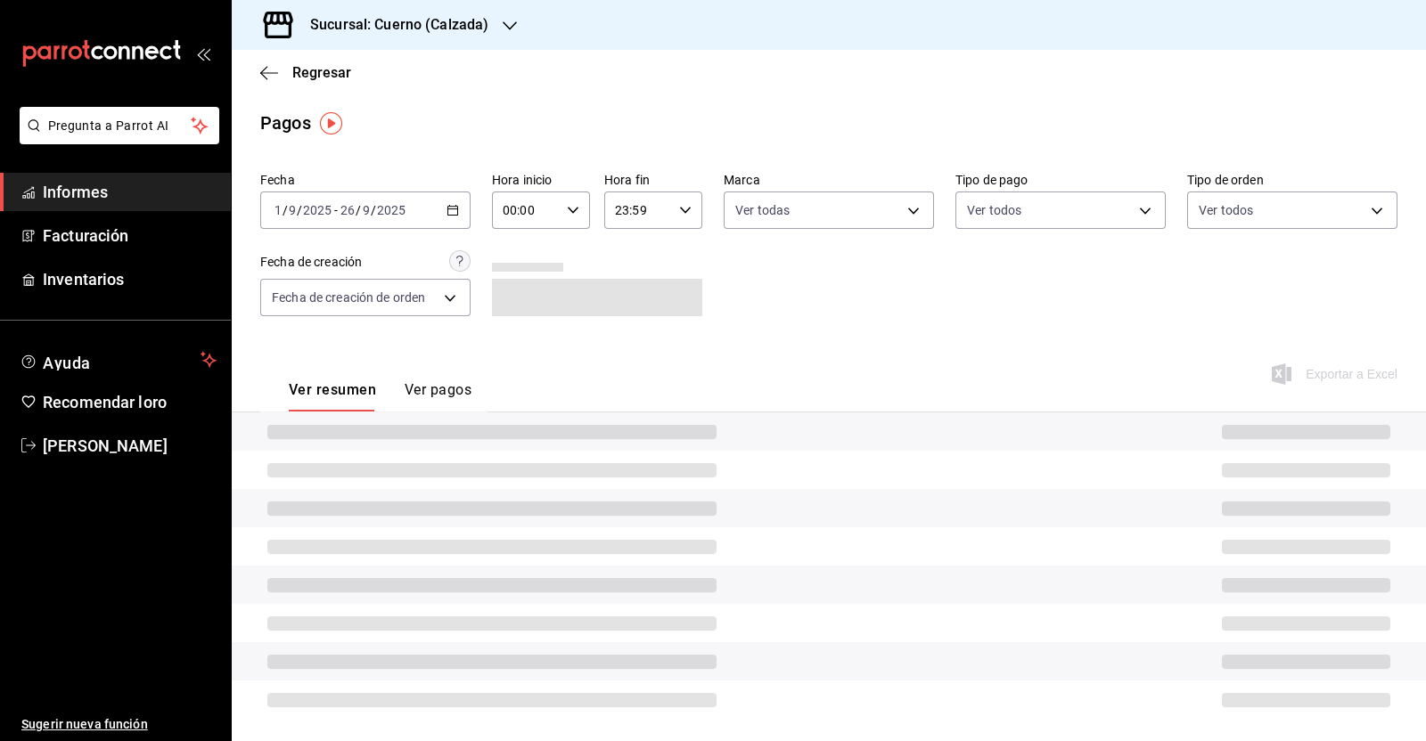
click at [567, 215] on icon "button" at bounding box center [573, 210] width 12 height 12
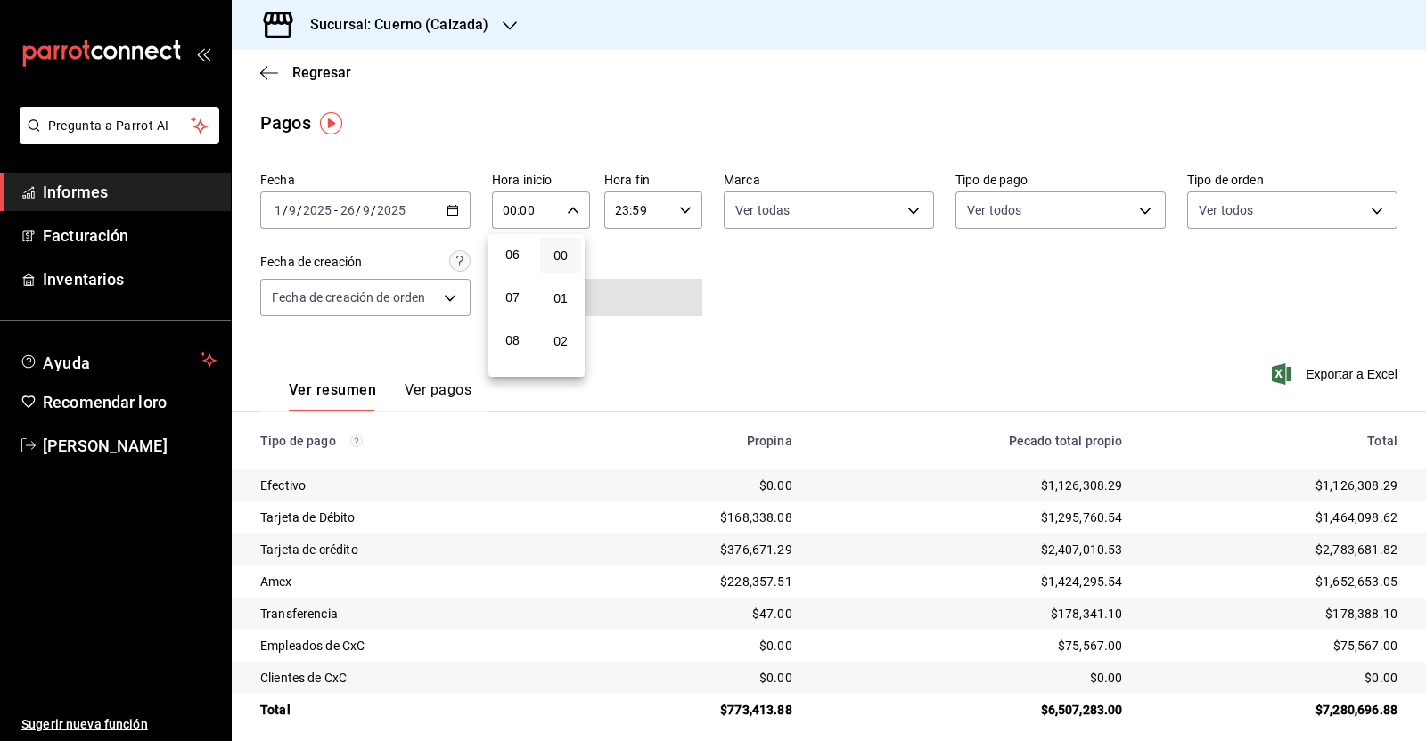
scroll to position [222, 0]
click at [517, 260] on button "05" at bounding box center [512, 248] width 41 height 36
type input "05:00"
click at [559, 251] on font "00" at bounding box center [560, 256] width 14 height 14
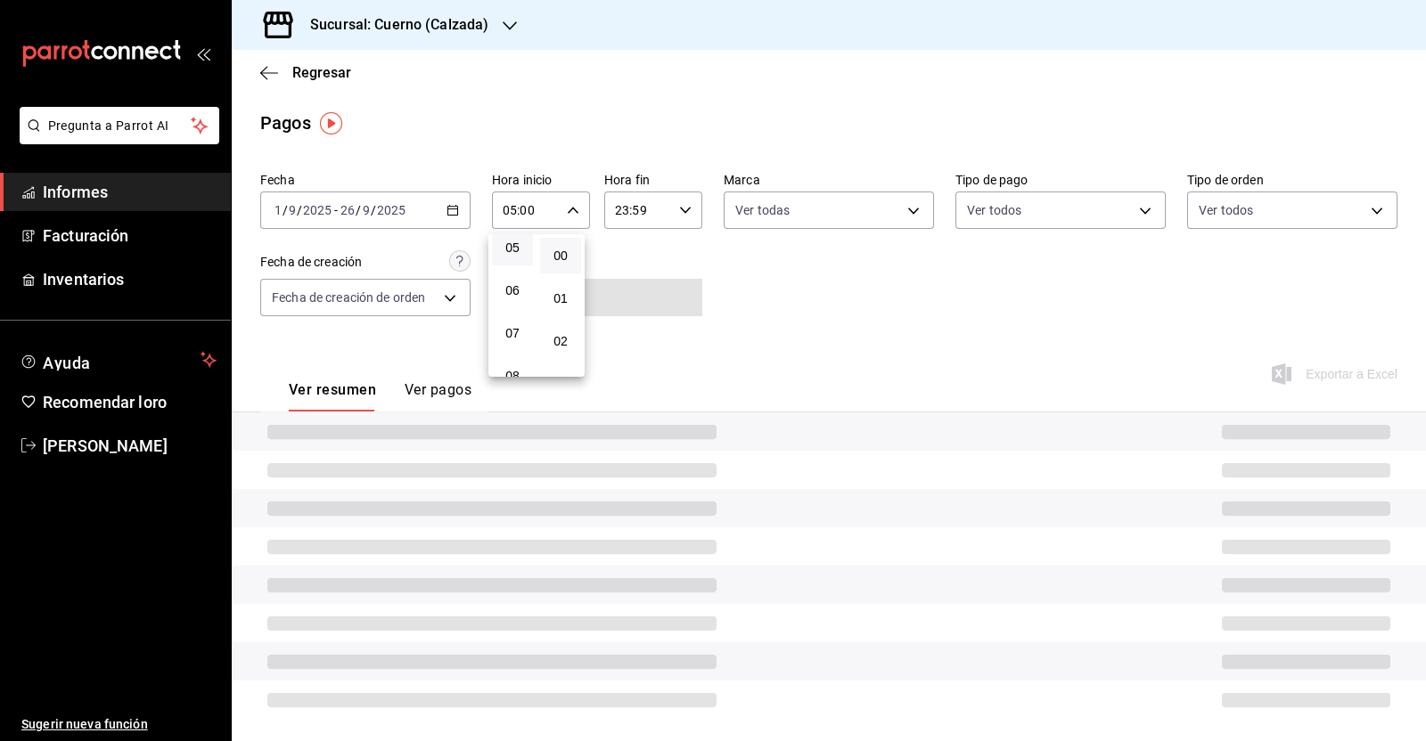
click at [682, 210] on div at bounding box center [713, 370] width 1426 height 741
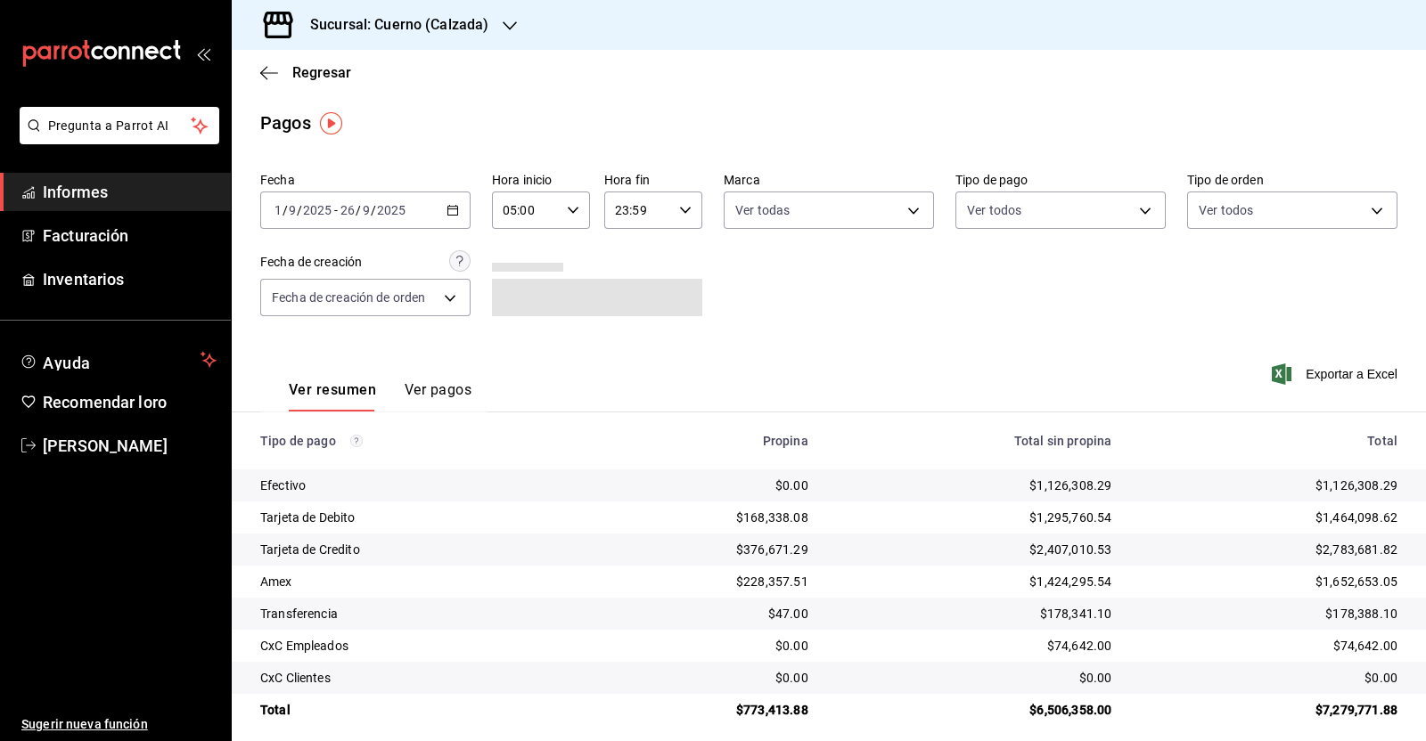
click at [679, 216] on icon "button" at bounding box center [685, 210] width 12 height 12
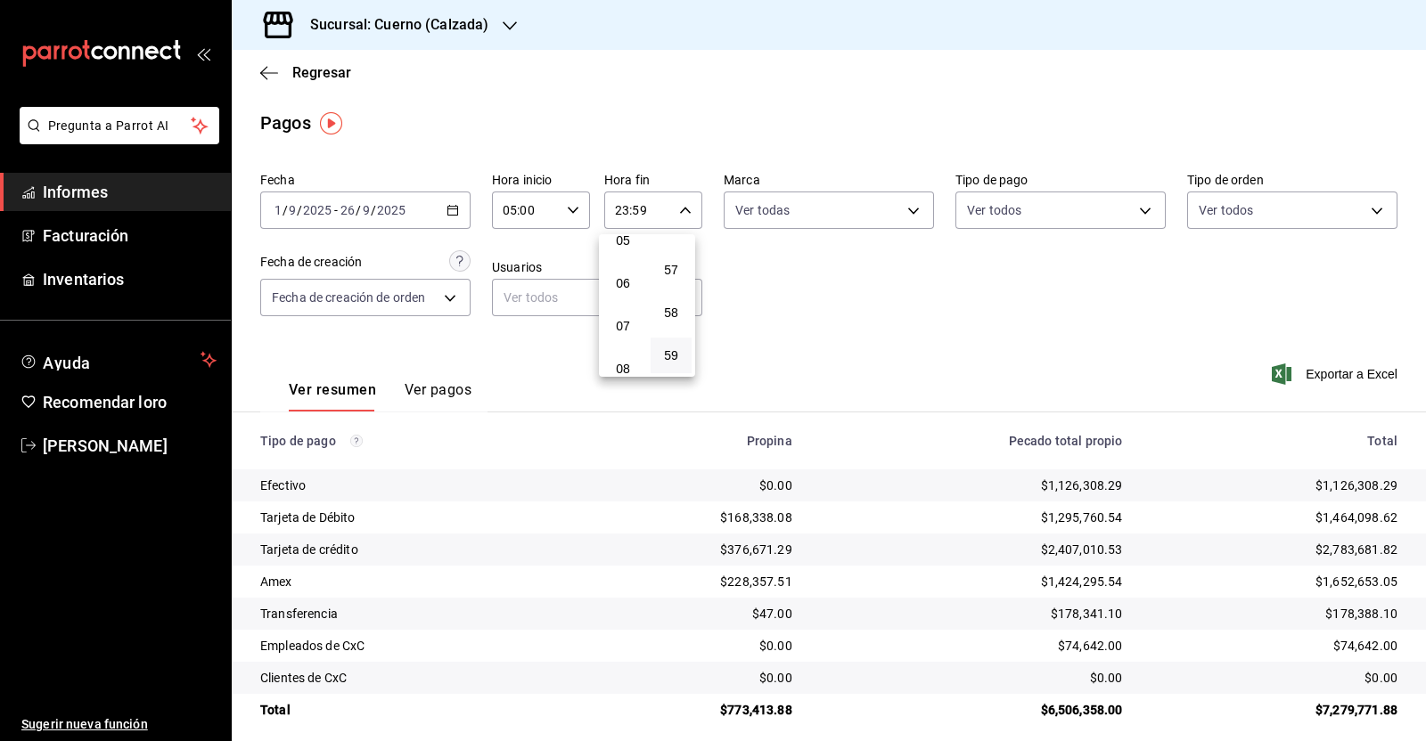
scroll to position [118, 0]
click at [619, 351] on font "05" at bounding box center [623, 352] width 14 height 14
click at [681, 245] on button "00" at bounding box center [670, 256] width 41 height 36
type input "05:00"
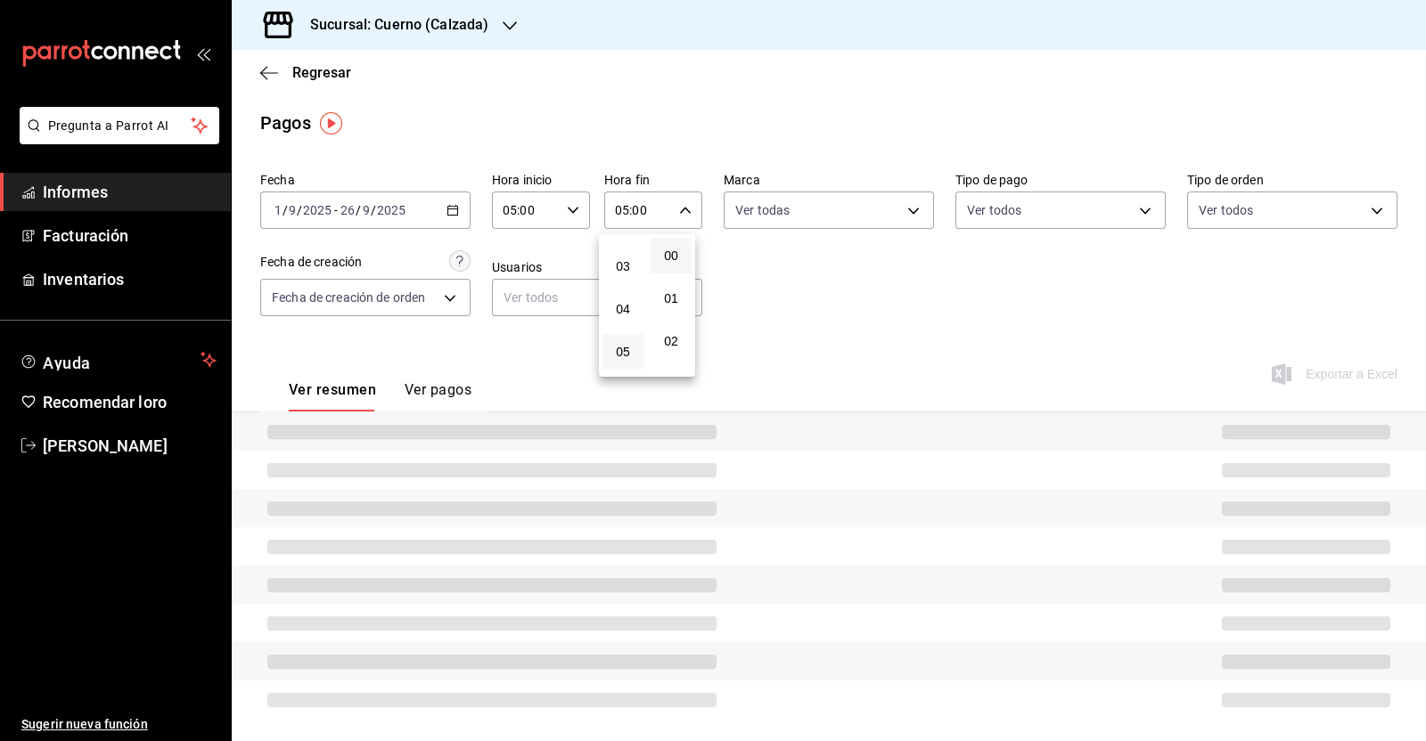
click at [780, 260] on div at bounding box center [713, 370] width 1426 height 741
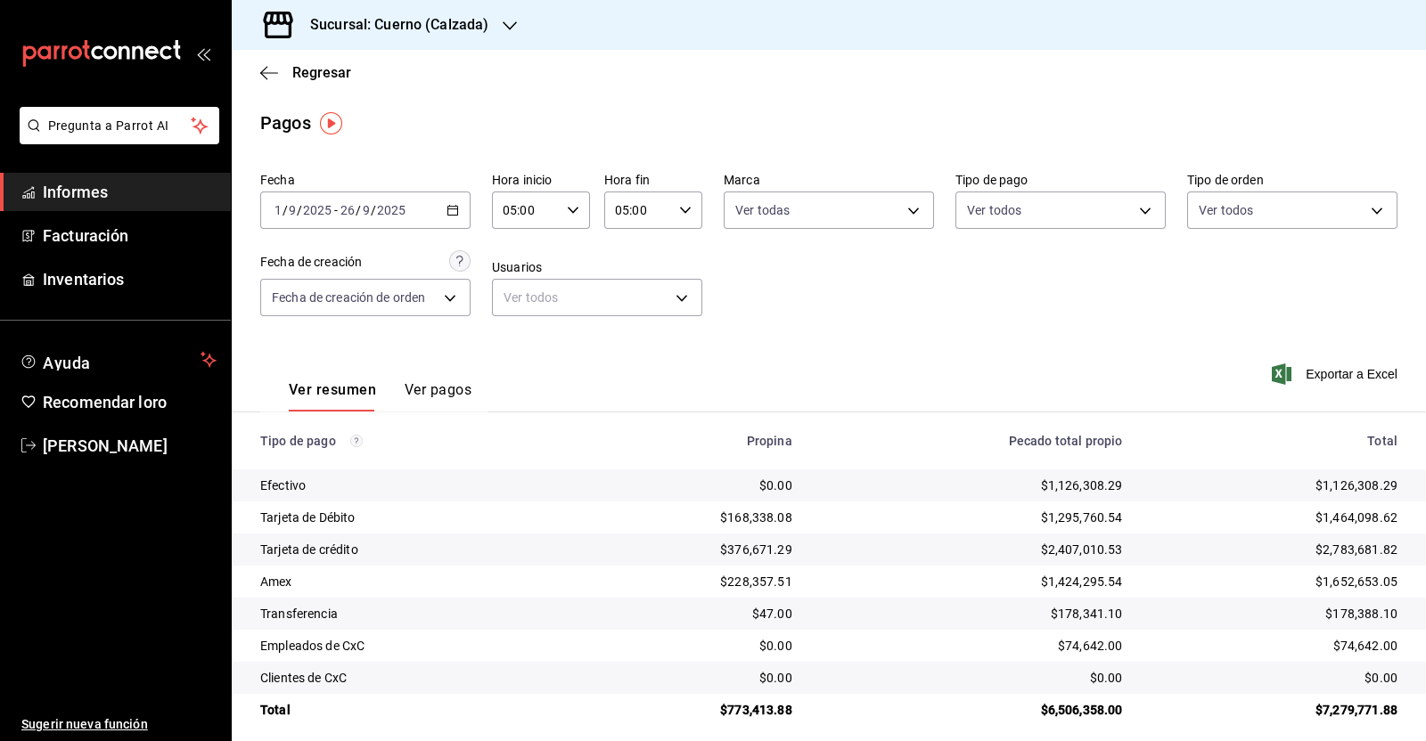
click at [961, 323] on div "Fecha 2025-09-01 1 / 9 / 2025 - 2025-09-26 26 / 9 / 2025 Hora inicio 05:00 Hora…" at bounding box center [828, 251] width 1137 height 173
click at [1345, 376] on font "Exportar a Excel" at bounding box center [1351, 374] width 92 height 14
click at [272, 76] on icon "button" at bounding box center [269, 73] width 18 height 16
